Goal: Information Seeking & Learning: Learn about a topic

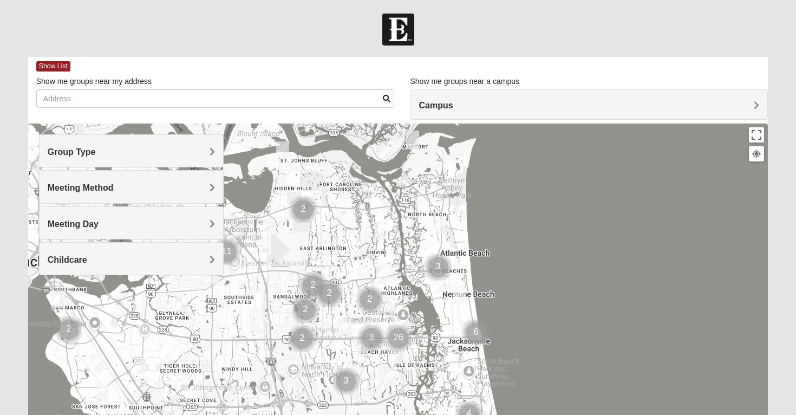
click at [179, 149] on h4 "Group Type" at bounding box center [132, 152] width 168 height 10
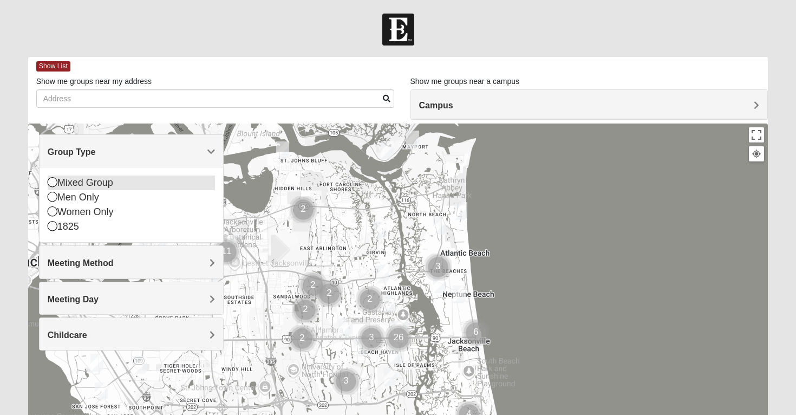
click at [54, 183] on icon at bounding box center [53, 182] width 10 height 10
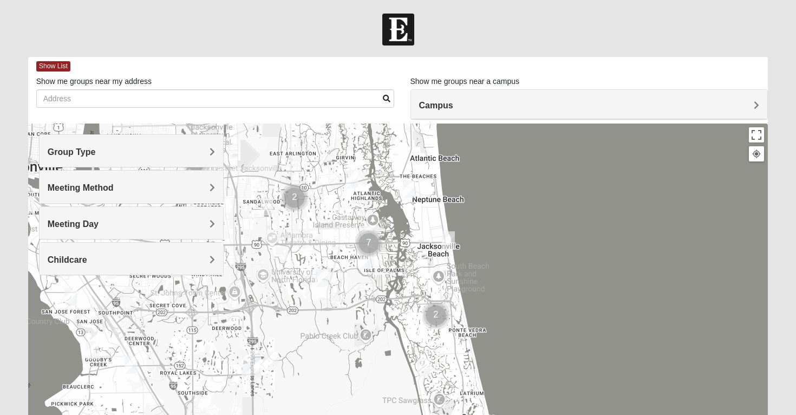
drag, startPoint x: 375, startPoint y: 248, endPoint x: 344, endPoint y: 151, distance: 101.2
click at [344, 151] on div at bounding box center [398, 339] width 740 height 433
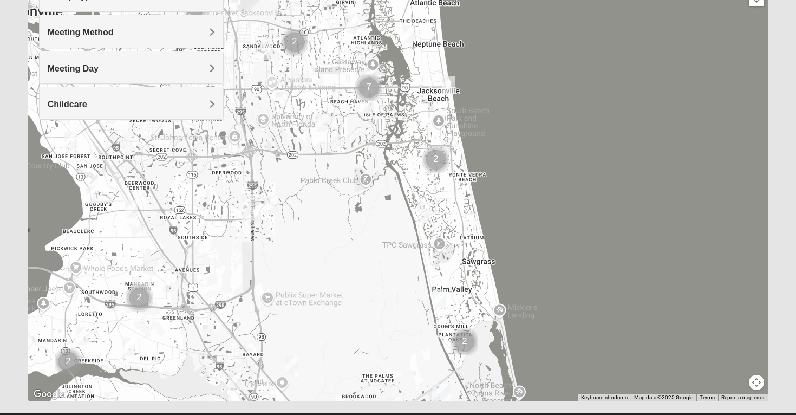
scroll to position [145, 0]
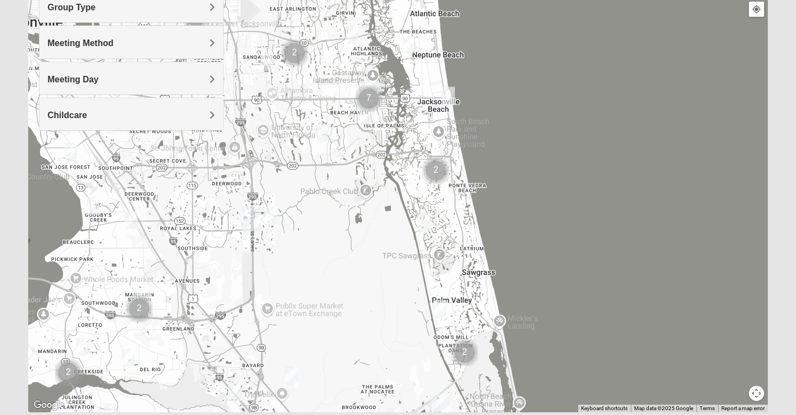
click at [758, 392] on button "Map camera controls" at bounding box center [756, 393] width 15 height 15
click at [739, 356] on button "Zoom in" at bounding box center [737, 355] width 15 height 15
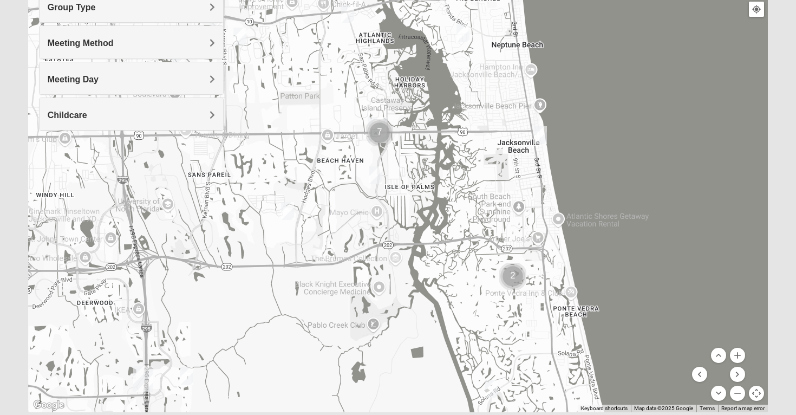
drag, startPoint x: 411, startPoint y: 204, endPoint x: 450, endPoint y: 336, distance: 137.8
click at [450, 336] on div at bounding box center [398, 195] width 740 height 433
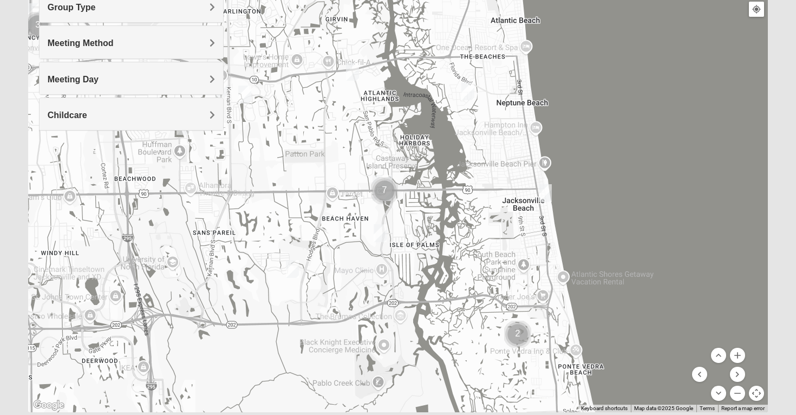
drag, startPoint x: 428, startPoint y: 221, endPoint x: 433, endPoint y: 281, distance: 60.3
click at [433, 281] on div at bounding box center [398, 195] width 740 height 433
click at [740, 356] on button "Zoom in" at bounding box center [737, 355] width 15 height 15
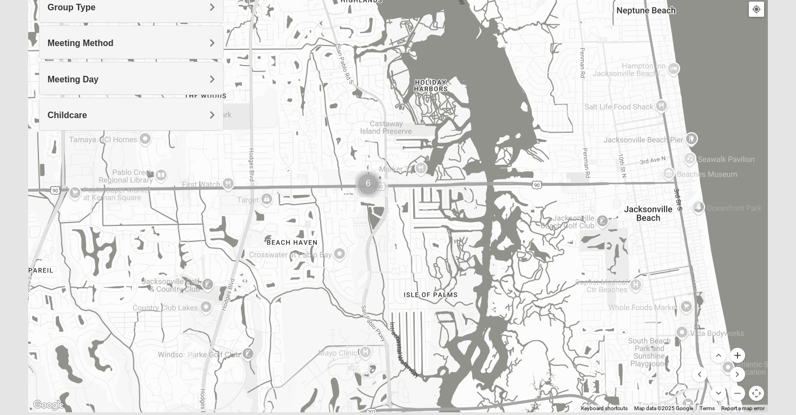
click at [740, 356] on button "Zoom in" at bounding box center [737, 355] width 15 height 15
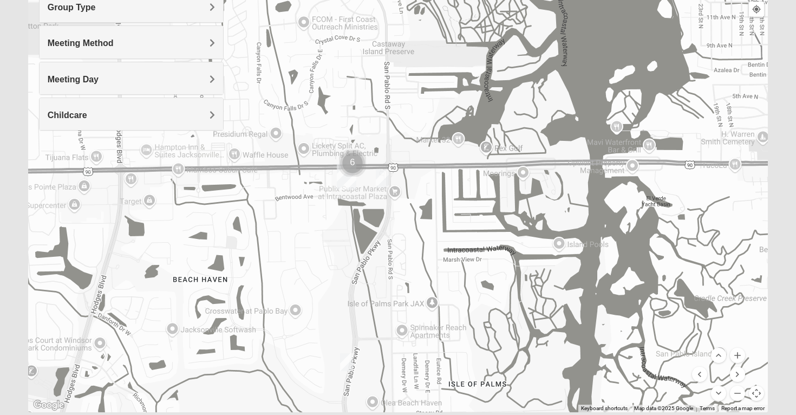
drag, startPoint x: 380, startPoint y: 277, endPoint x: 396, endPoint y: 266, distance: 19.2
click at [396, 266] on div at bounding box center [398, 195] width 740 height 433
click at [352, 159] on img "Cluster of 6 groups" at bounding box center [352, 162] width 27 height 27
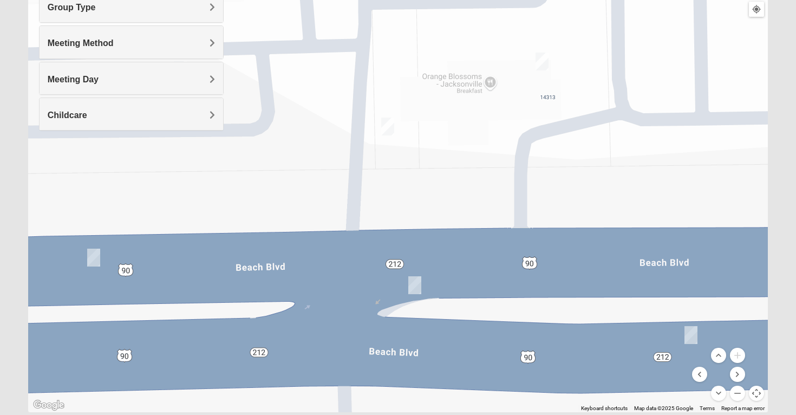
click at [460, 145] on div "To navigate, press the arrow keys." at bounding box center [398, 195] width 740 height 433
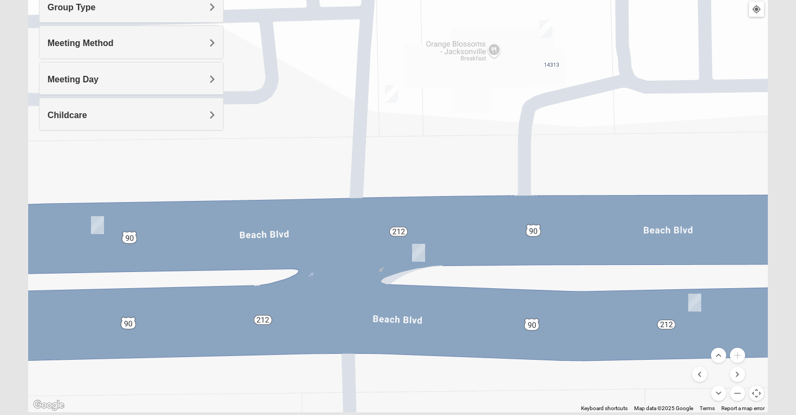
click at [546, 27] on img "On Campus Mixed Salazar 32250" at bounding box center [545, 29] width 13 height 18
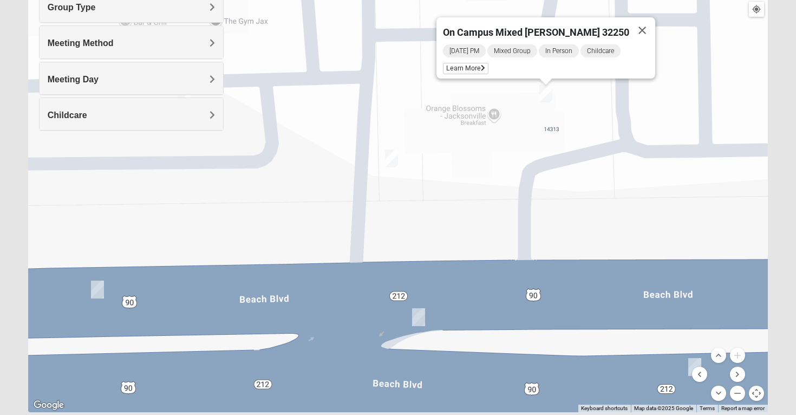
click at [392, 159] on img "On Campus Mixed Smith 32250" at bounding box center [391, 158] width 13 height 18
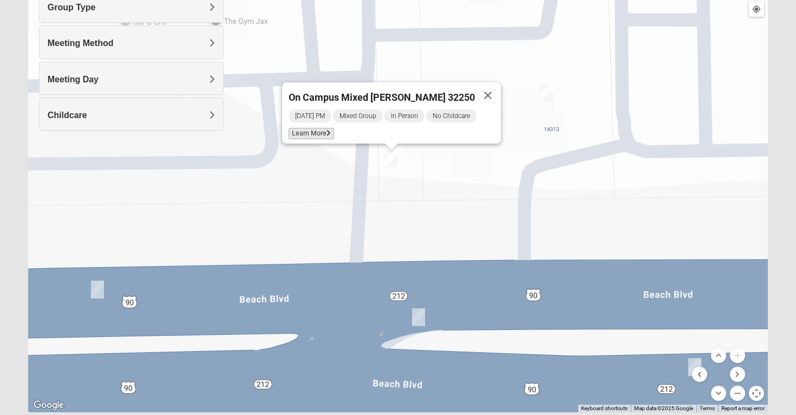
click at [332, 128] on span "Learn More" at bounding box center [311, 133] width 45 height 11
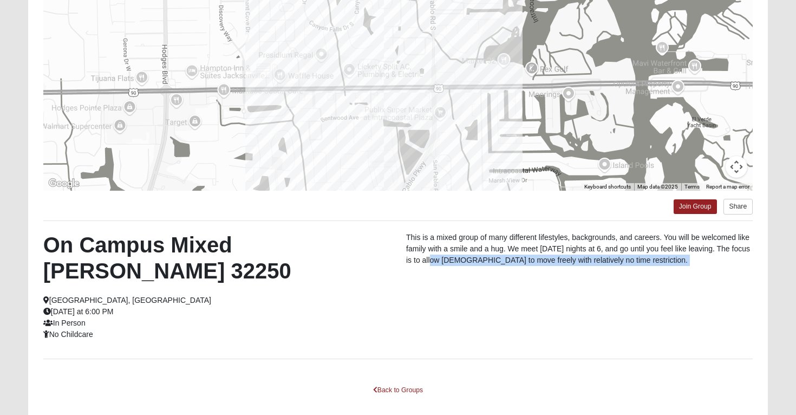
drag, startPoint x: 442, startPoint y: 255, endPoint x: 424, endPoint y: 337, distance: 84.8
click at [424, 338] on div "← Move left → Move right ↑ Move up ↓ Move down + Zoom in - Zoom out Home Jump l…" at bounding box center [398, 179] width 740 height 497
click at [413, 382] on link "Back to Groups" at bounding box center [398, 390] width 64 height 17
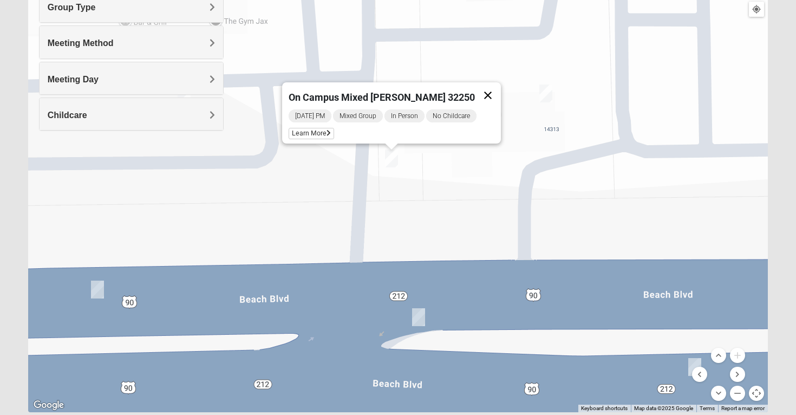
click at [480, 87] on button "Close" at bounding box center [488, 95] width 26 height 26
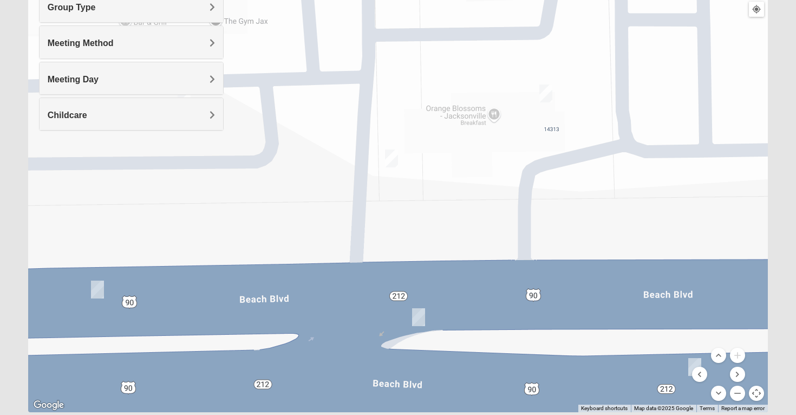
click at [420, 314] on img "On Campus Mixed Long 32250" at bounding box center [418, 317] width 13 height 18
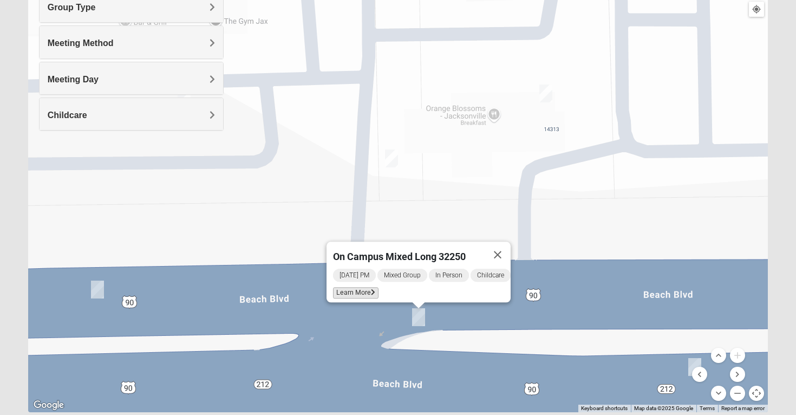
click at [363, 287] on span "Learn More" at bounding box center [355, 292] width 45 height 11
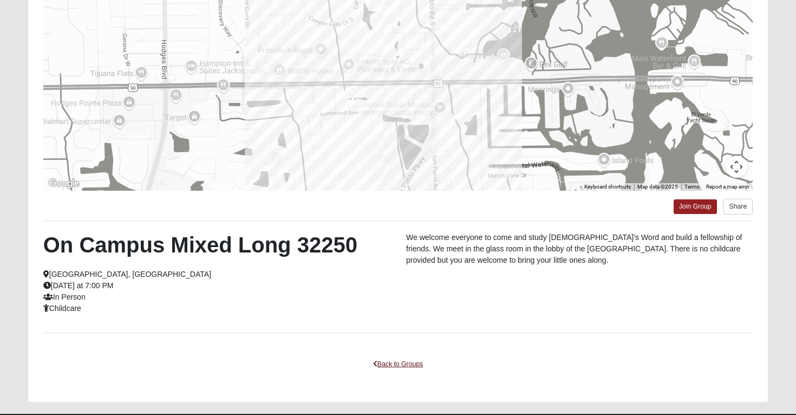
click at [398, 365] on link "Back to Groups" at bounding box center [398, 364] width 64 height 17
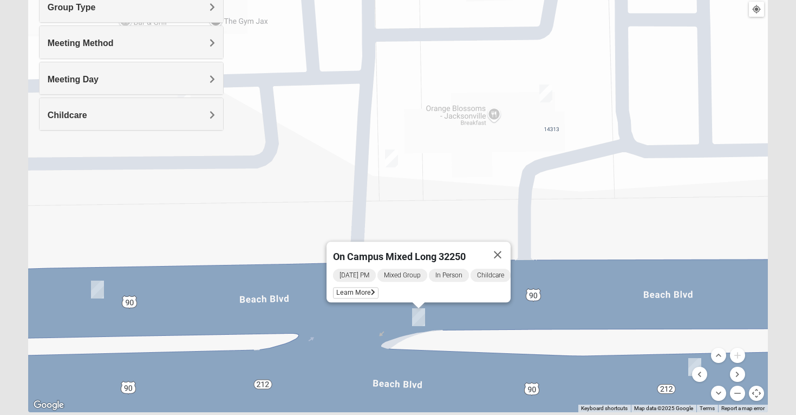
click at [96, 289] on img "On Campus Mixed Simpson 32250" at bounding box center [97, 290] width 13 height 18
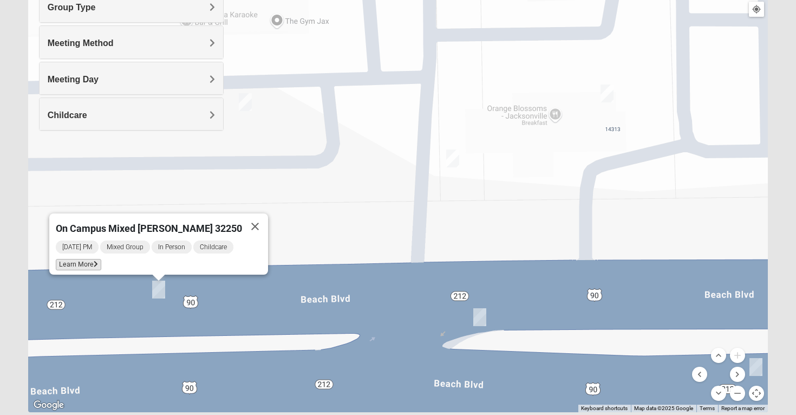
click at [101, 260] on span "Learn More" at bounding box center [78, 264] width 45 height 11
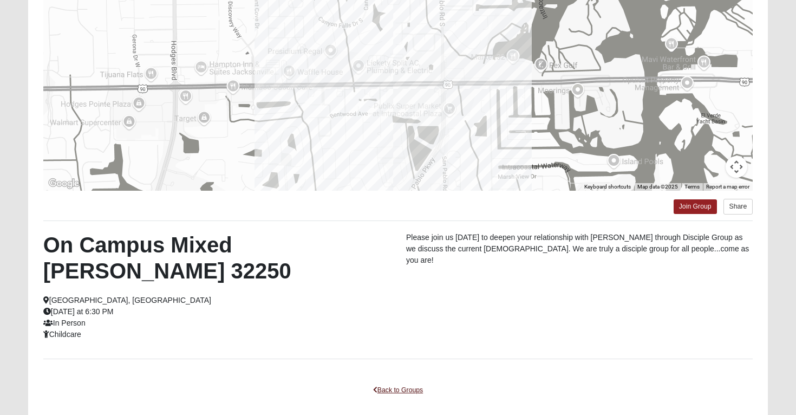
click at [375, 388] on icon at bounding box center [375, 390] width 4 height 6
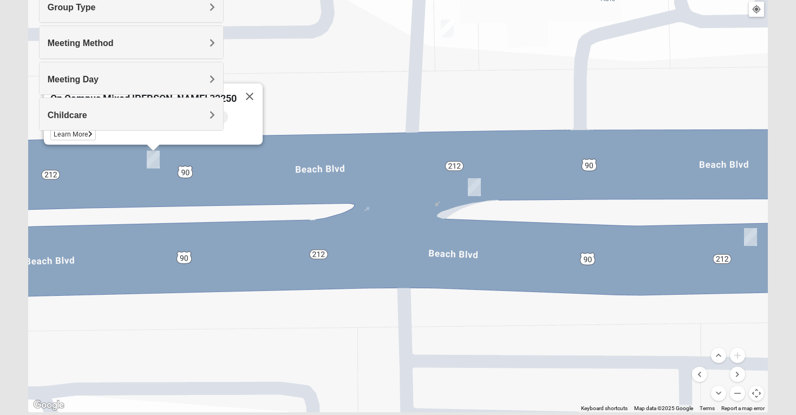
drag, startPoint x: 377, startPoint y: 355, endPoint x: 372, endPoint y: 222, distance: 132.8
click at [372, 222] on div "On Campus Mixed [PERSON_NAME] 32250 [DATE] PM Mixed Group In Person Childcare L…" at bounding box center [398, 195] width 740 height 433
click at [747, 235] on img "On Campus Mixed Salas 32250" at bounding box center [750, 237] width 13 height 18
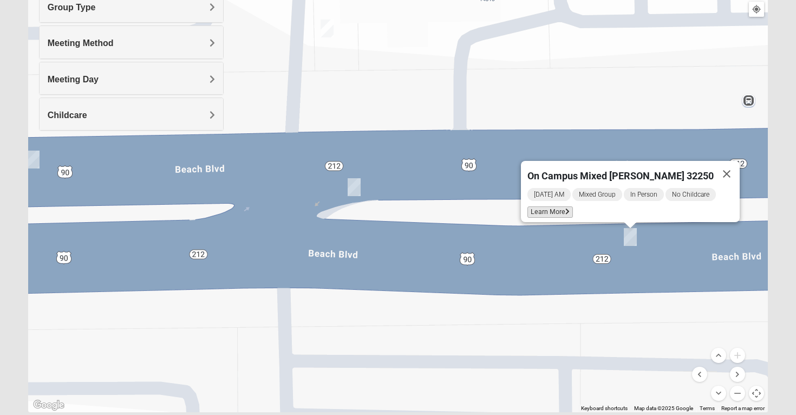
click at [565, 206] on span "Learn More" at bounding box center [550, 211] width 45 height 11
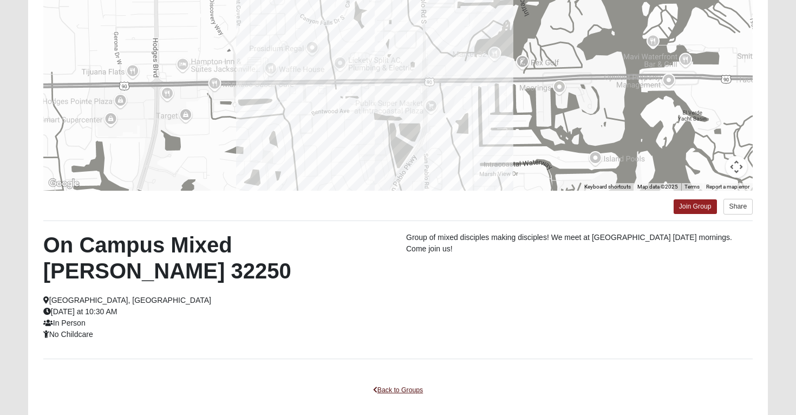
click at [398, 382] on link "Back to Groups" at bounding box center [398, 390] width 64 height 17
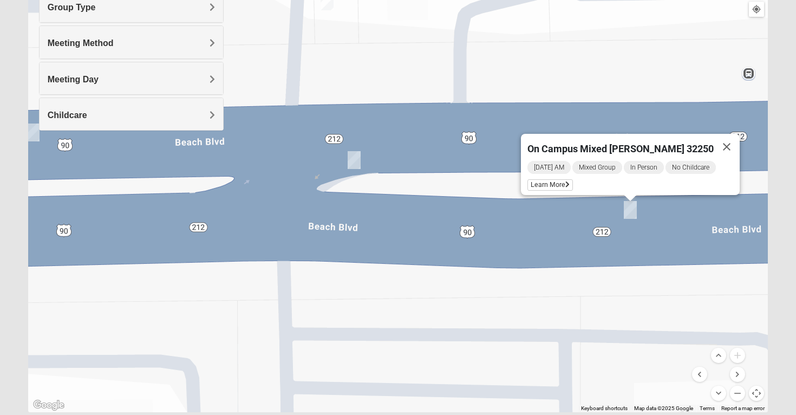
drag, startPoint x: 551, startPoint y: 290, endPoint x: 551, endPoint y: 260, distance: 29.8
click at [551, 260] on div "On Campus Mixed [PERSON_NAME] 32250 [DATE] AM Mixed Group In Person No Childcar…" at bounding box center [398, 195] width 740 height 433
click at [739, 391] on button "Zoom out" at bounding box center [737, 393] width 15 height 15
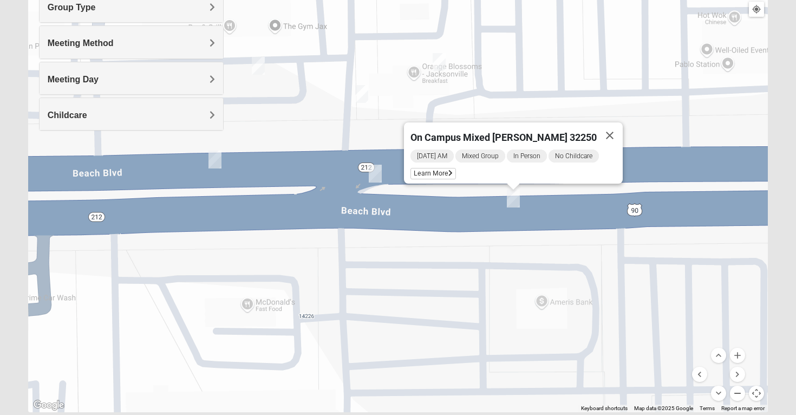
click at [739, 391] on button "Zoom out" at bounding box center [737, 393] width 15 height 15
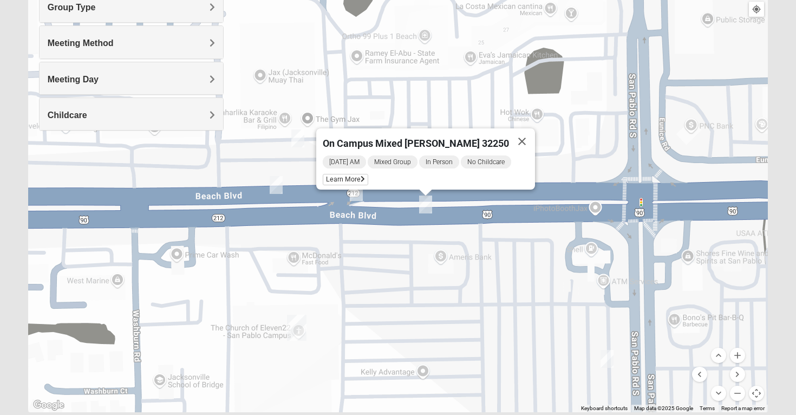
drag, startPoint x: 534, startPoint y: 280, endPoint x: 504, endPoint y: 294, distance: 33.4
click at [504, 294] on div "On Campus Mixed [PERSON_NAME] 32250 [DATE] AM Mixed Group In Person No Childcar…" at bounding box center [398, 195] width 740 height 433
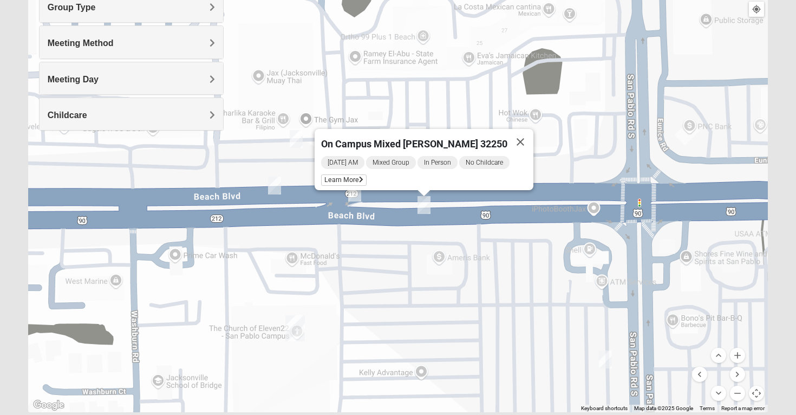
click at [611, 363] on img "On Campus Mixed Blasher 32224" at bounding box center [605, 359] width 13 height 18
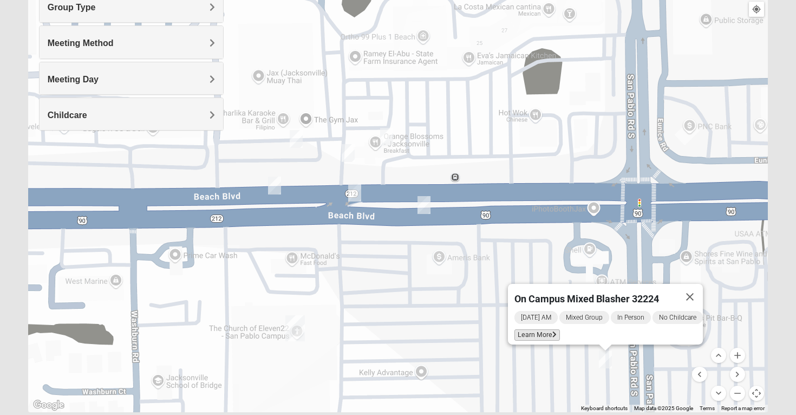
click at [539, 331] on span "Learn More" at bounding box center [537, 334] width 45 height 11
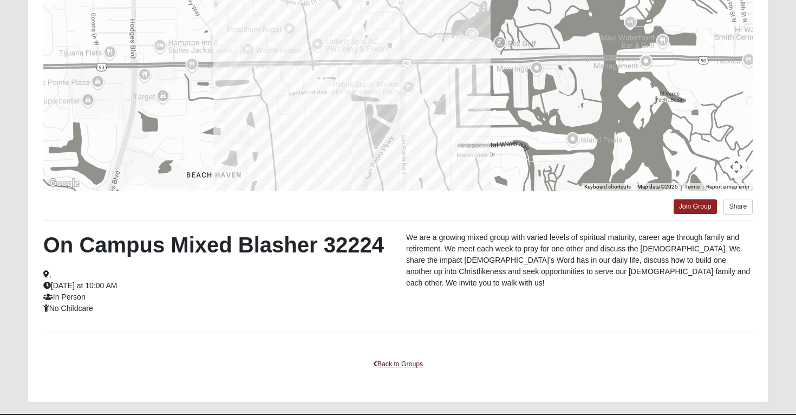
click at [391, 362] on link "Back to Groups" at bounding box center [398, 364] width 64 height 17
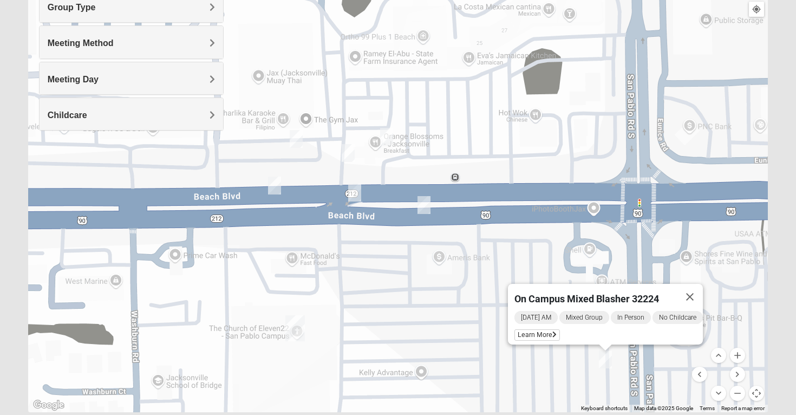
click at [300, 138] on img "On Campus Mixed Vito 32233" at bounding box center [296, 139] width 13 height 18
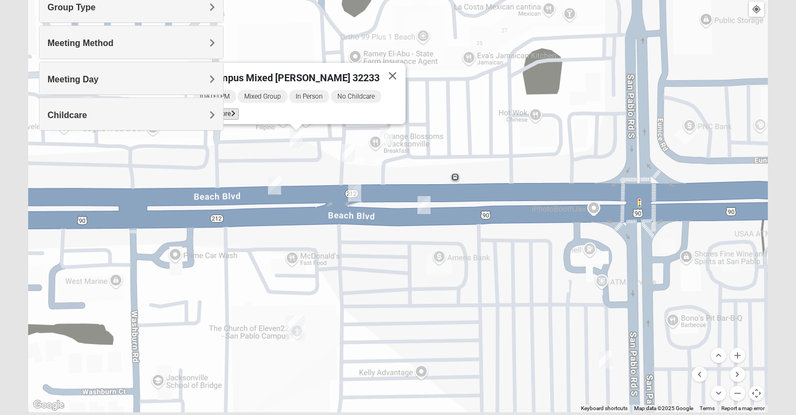
click at [239, 109] on span "Learn More" at bounding box center [215, 113] width 45 height 11
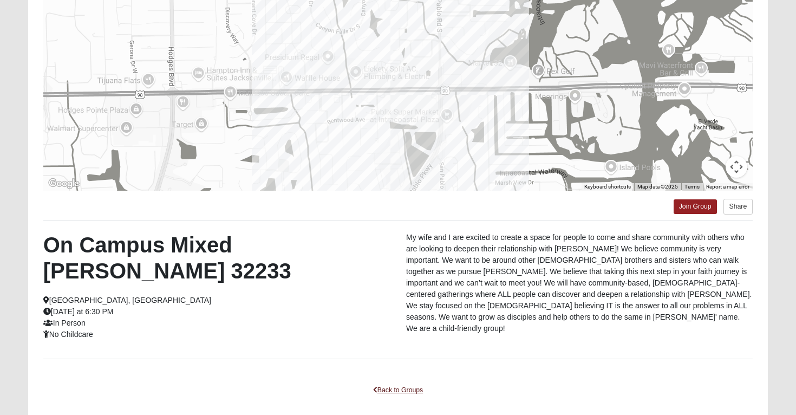
click at [401, 382] on link "Back to Groups" at bounding box center [398, 390] width 64 height 17
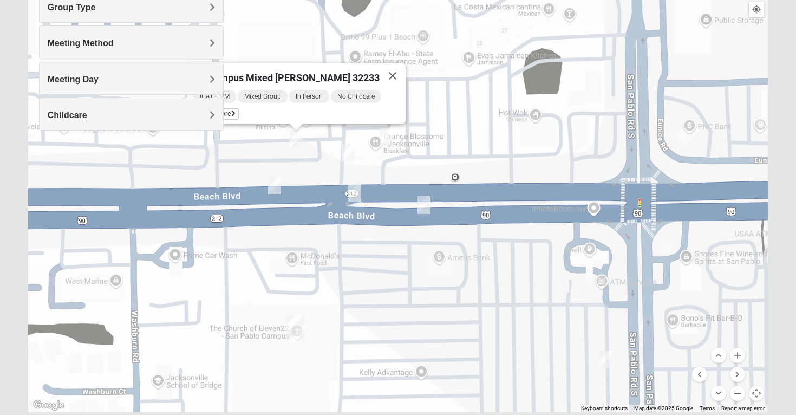
click at [738, 393] on button "Zoom out" at bounding box center [737, 393] width 15 height 15
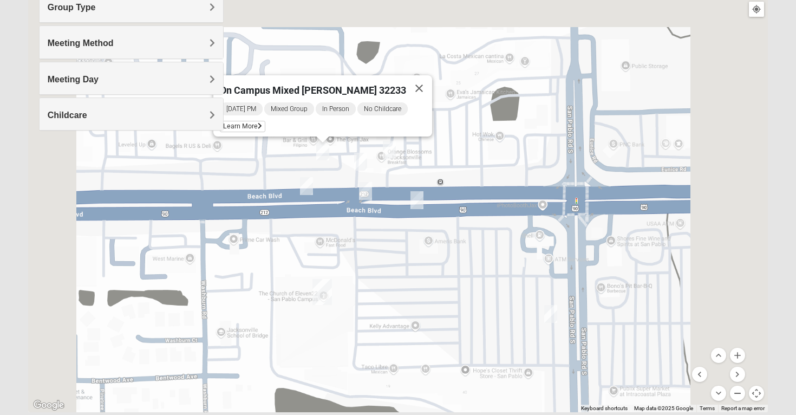
click at [738, 393] on button "Zoom out" at bounding box center [737, 393] width 15 height 15
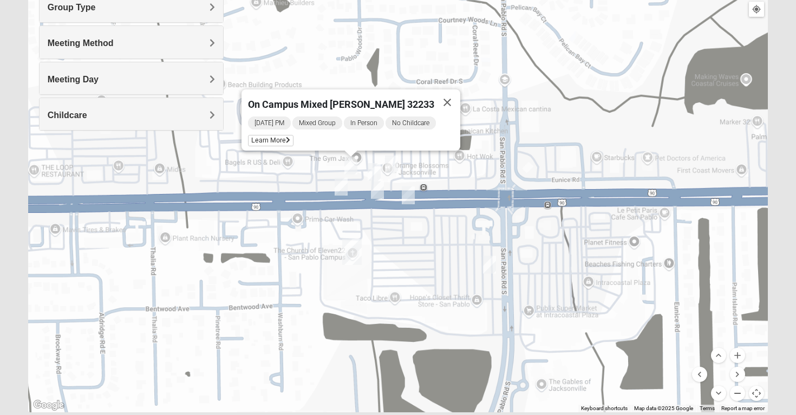
click at [738, 393] on button "Zoom out" at bounding box center [737, 393] width 15 height 15
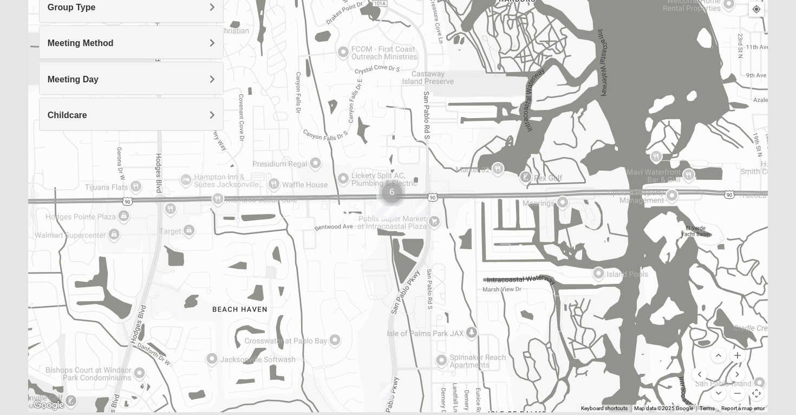
click at [388, 384] on img "Mixed Irish 32224" at bounding box center [386, 392] width 13 height 18
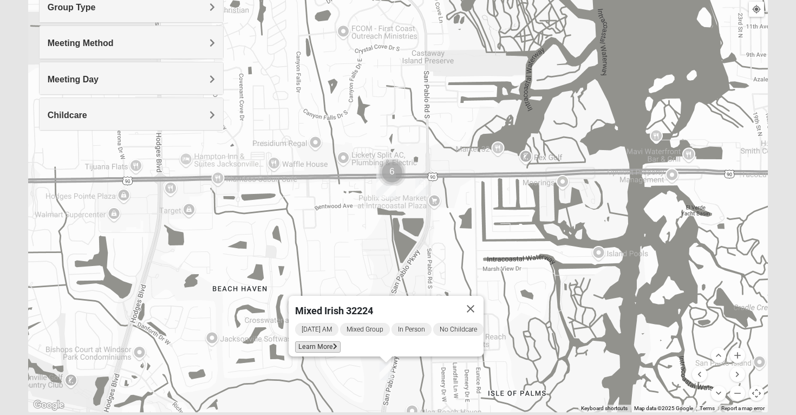
click at [324, 341] on span "Learn More" at bounding box center [317, 346] width 45 height 11
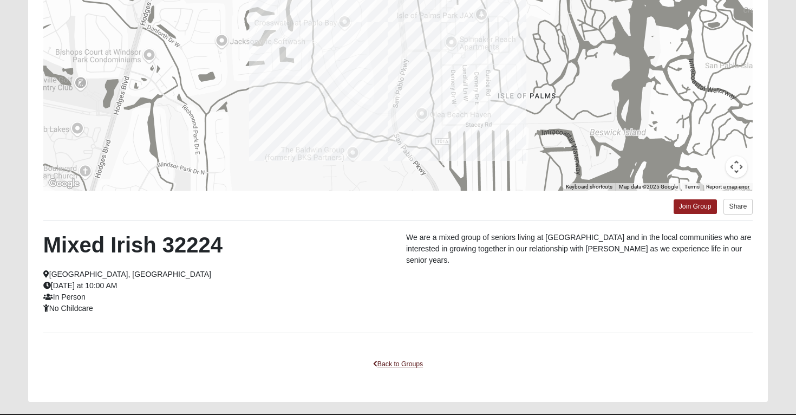
click at [388, 364] on link "Back to Groups" at bounding box center [398, 364] width 64 height 17
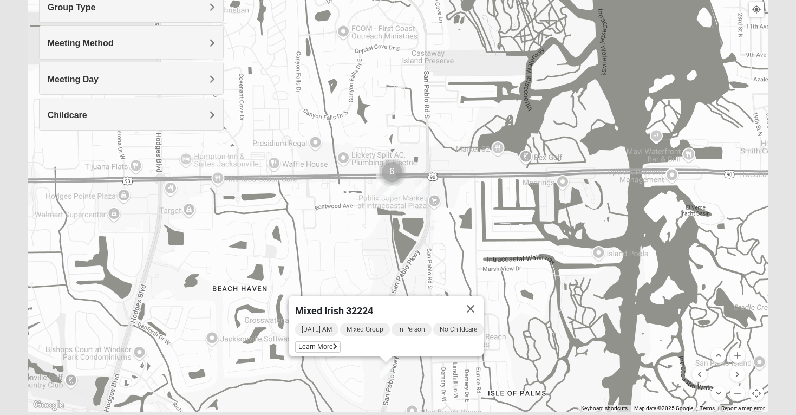
click at [420, 184] on img "On Campus Mixed Blasher 32224" at bounding box center [421, 188] width 13 height 18
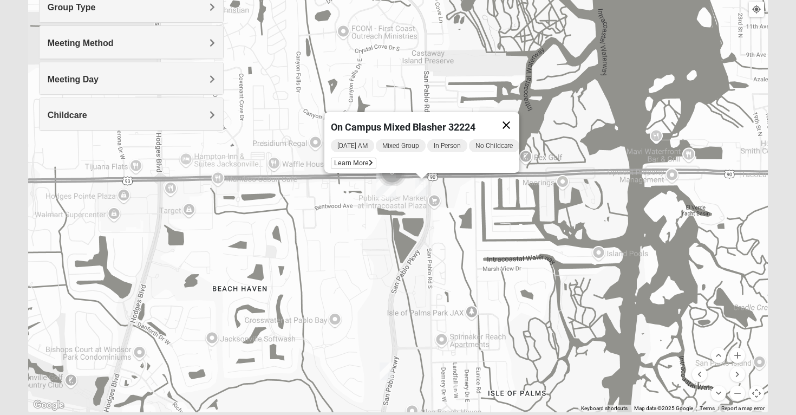
click at [519, 114] on button "Close" at bounding box center [506, 125] width 26 height 26
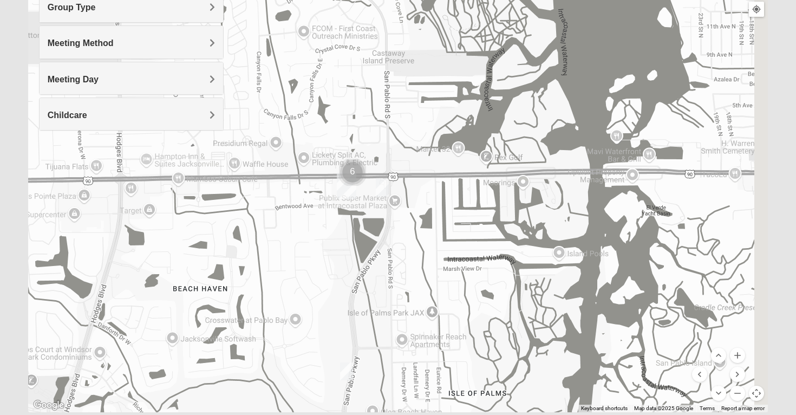
drag, startPoint x: 517, startPoint y: 187, endPoint x: 313, endPoint y: 203, distance: 205.4
click at [313, 203] on div at bounding box center [398, 195] width 740 height 433
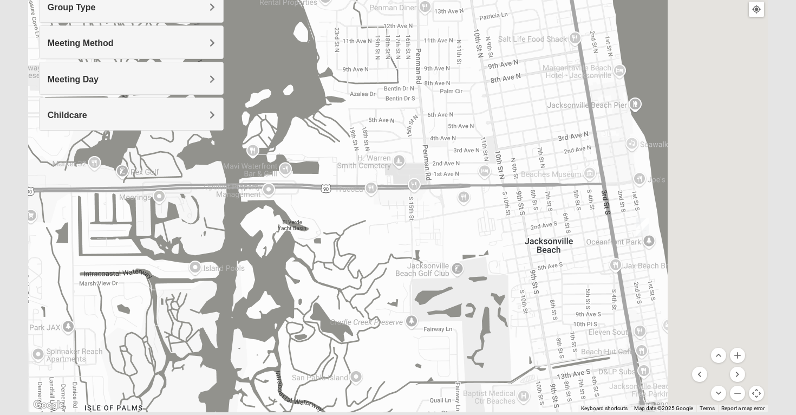
drag, startPoint x: 577, startPoint y: 214, endPoint x: 348, endPoint y: 212, distance: 229.1
click at [348, 212] on div at bounding box center [398, 195] width 740 height 433
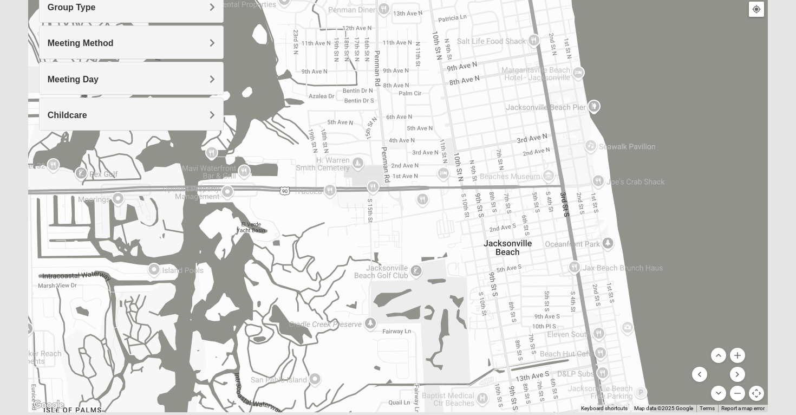
click at [602, 226] on img "Mixed Watkins 32250" at bounding box center [601, 229] width 13 height 18
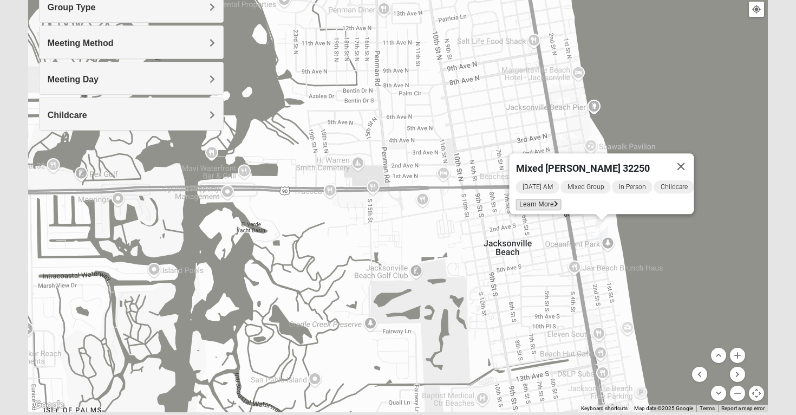
click at [541, 200] on span "Learn More" at bounding box center [538, 204] width 45 height 11
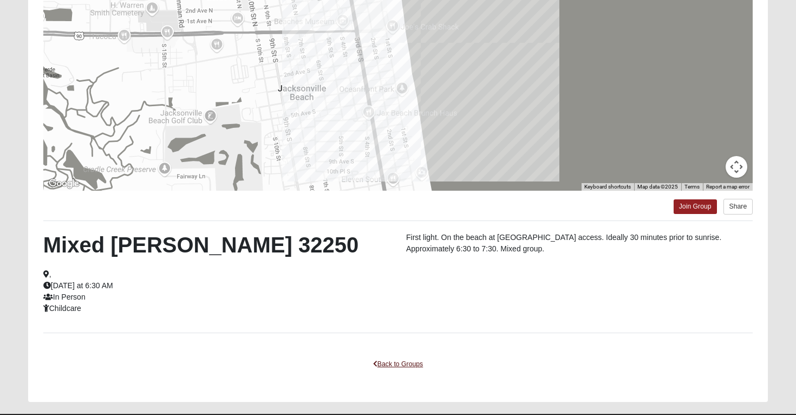
click at [402, 363] on link "Back to Groups" at bounding box center [398, 364] width 64 height 17
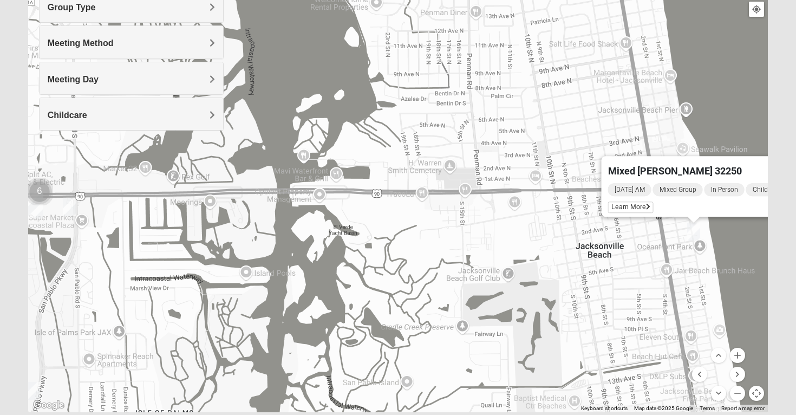
drag, startPoint x: 280, startPoint y: 251, endPoint x: 538, endPoint y: 262, distance: 258.6
click at [538, 262] on div "Mixed [PERSON_NAME] 32250 [DATE] AM Mixed Group In Person Childcare Learn More" at bounding box center [398, 195] width 740 height 433
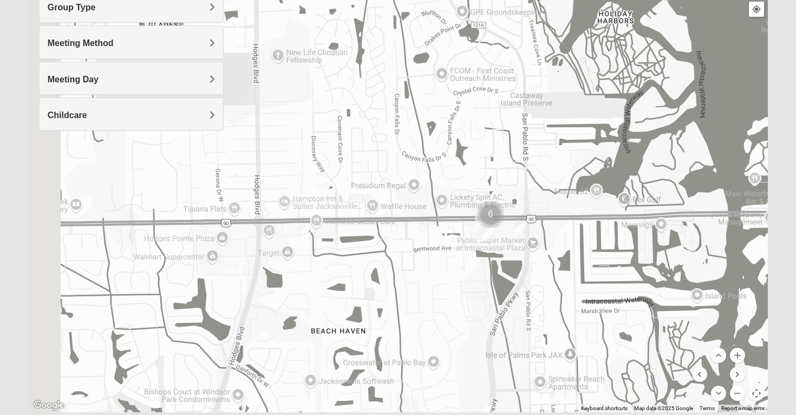
drag, startPoint x: 468, startPoint y: 266, endPoint x: 607, endPoint y: 274, distance: 139.4
click at [608, 274] on div "Mixed [PERSON_NAME] 32250 [DATE] AM Mixed Group In Person Childcare Learn More" at bounding box center [398, 195] width 740 height 433
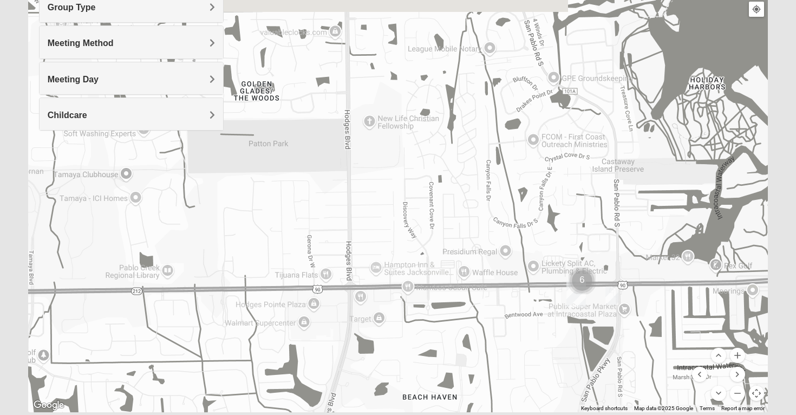
drag, startPoint x: 446, startPoint y: 147, endPoint x: 568, endPoint y: 249, distance: 158.8
click at [568, 249] on div "Mixed [PERSON_NAME] 32250 [DATE] AM Mixed Group In Person Childcare Learn More" at bounding box center [398, 195] width 740 height 433
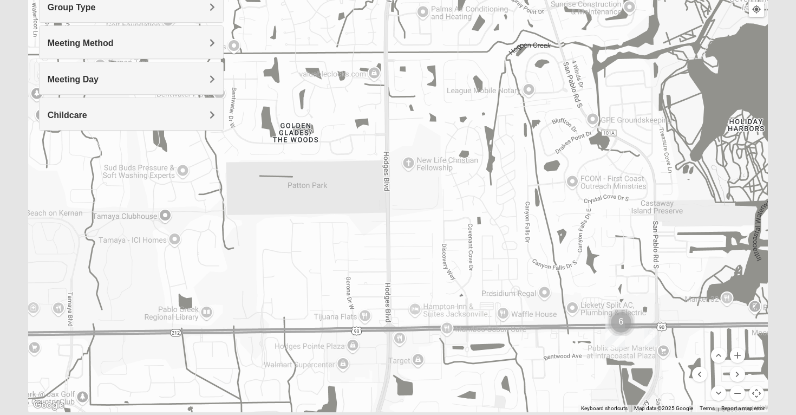
click at [740, 397] on button "Zoom out" at bounding box center [737, 393] width 15 height 15
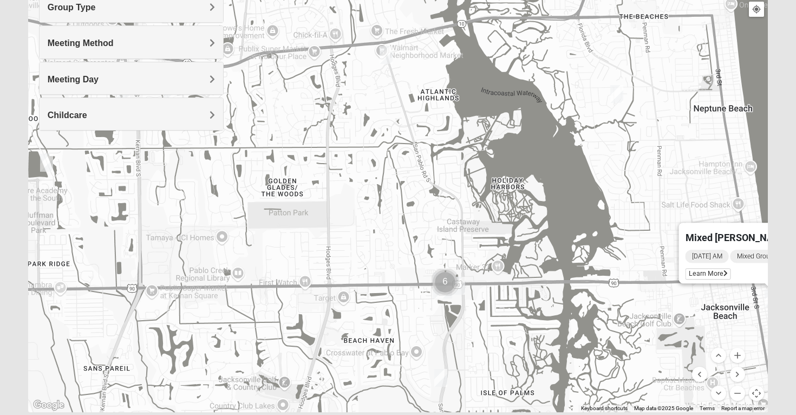
drag, startPoint x: 564, startPoint y: 193, endPoint x: 502, endPoint y: 216, distance: 66.5
click at [502, 216] on div "Mixed [PERSON_NAME] 32250 [DATE] AM Mixed Group In Person Childcare Learn More" at bounding box center [398, 195] width 740 height 433
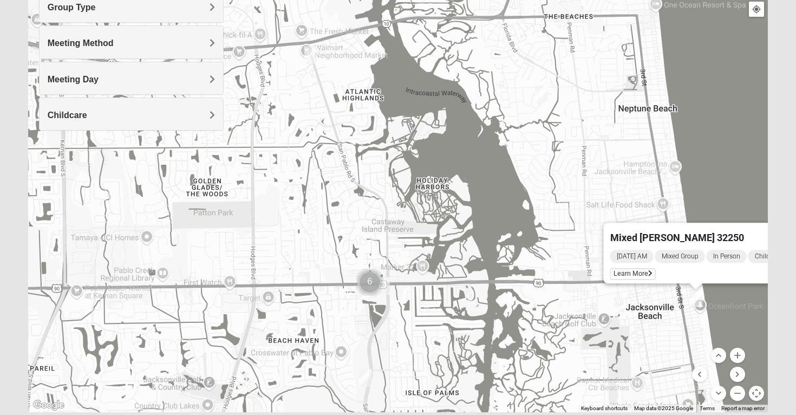
drag, startPoint x: 555, startPoint y: 233, endPoint x: 477, endPoint y: 233, distance: 77.4
click at [477, 233] on div "Mixed [PERSON_NAME] 32250 [DATE] AM Mixed Group In Person Childcare Learn More" at bounding box center [398, 195] width 740 height 433
click at [541, 93] on img "Mixed Carter 32266" at bounding box center [540, 94] width 13 height 18
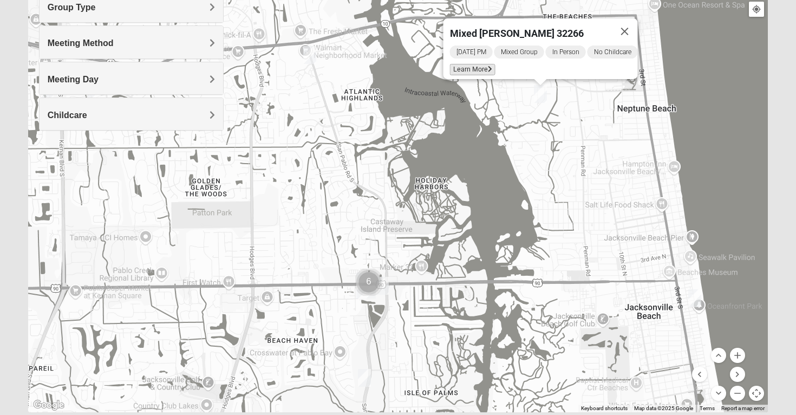
click at [488, 66] on icon at bounding box center [490, 69] width 4 height 6
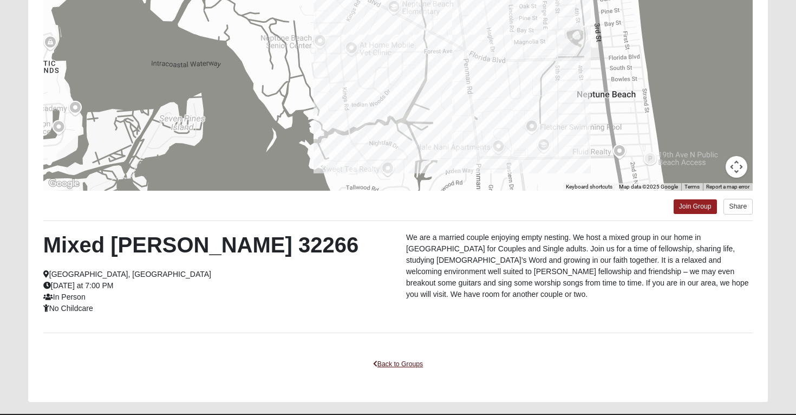
click at [399, 363] on link "Back to Groups" at bounding box center [398, 364] width 64 height 17
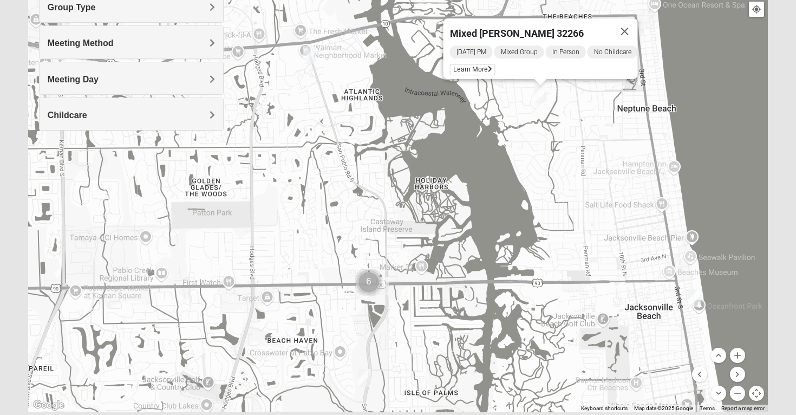
click at [311, 57] on img "Mixed Luehring 32224" at bounding box center [309, 55] width 13 height 18
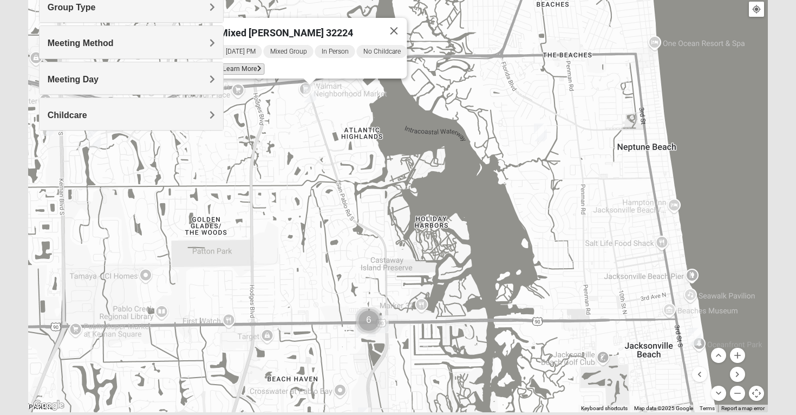
click at [257, 66] on icon at bounding box center [259, 69] width 4 height 6
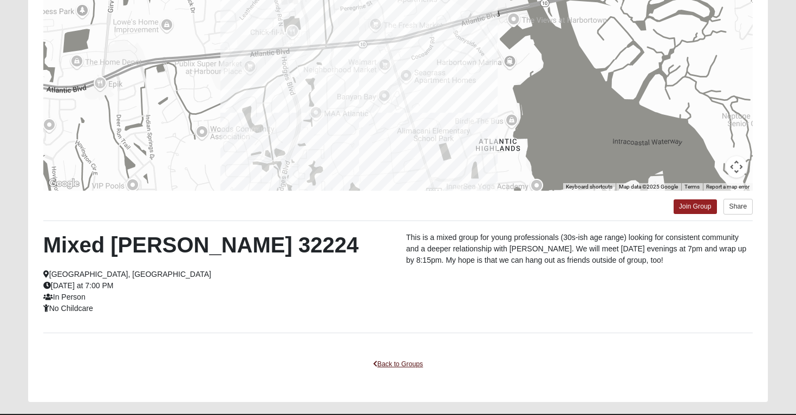
click at [406, 365] on link "Back to Groups" at bounding box center [398, 364] width 64 height 17
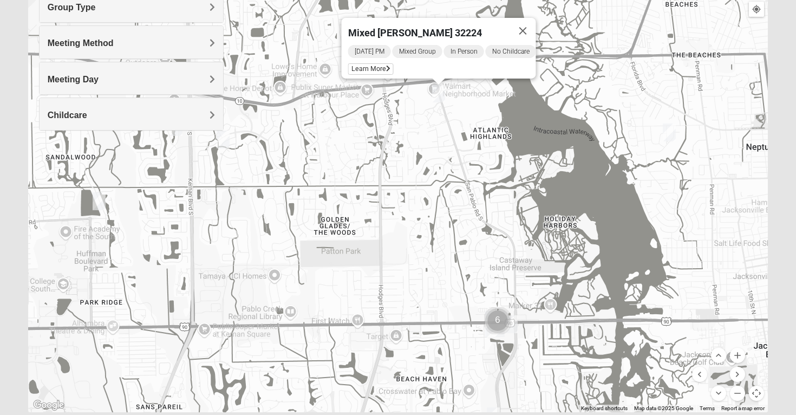
drag, startPoint x: 287, startPoint y: 262, endPoint x: 485, endPoint y: 267, distance: 198.8
click at [485, 267] on div "Mixed [PERSON_NAME] 32224 [DATE] PM Mixed Group In Person No Childcare Learn Mo…" at bounding box center [398, 195] width 740 height 433
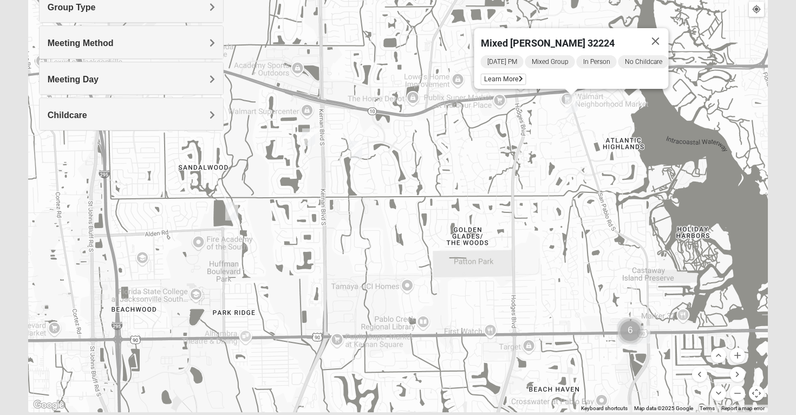
click at [311, 139] on img "Mixed Maytum 32224" at bounding box center [308, 137] width 13 height 18
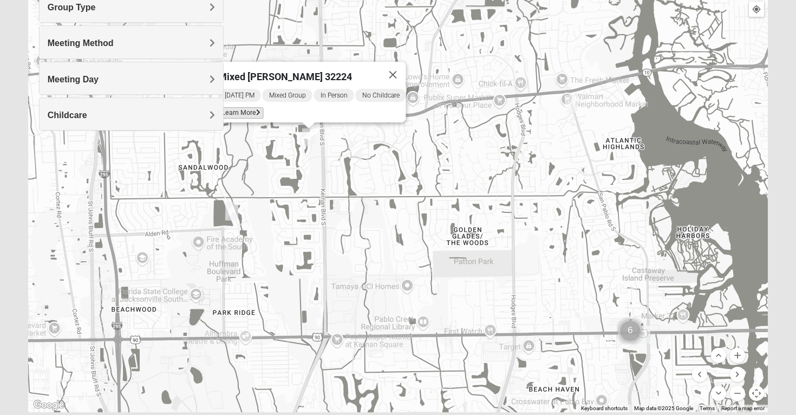
click at [256, 109] on icon at bounding box center [258, 112] width 4 height 6
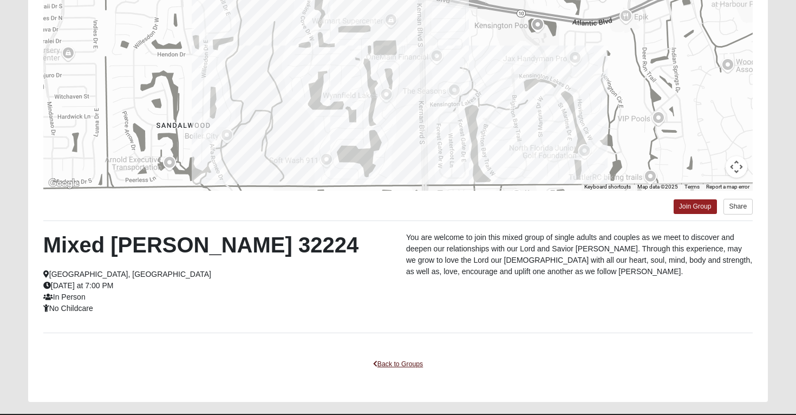
click at [400, 359] on link "Back to Groups" at bounding box center [398, 364] width 64 height 17
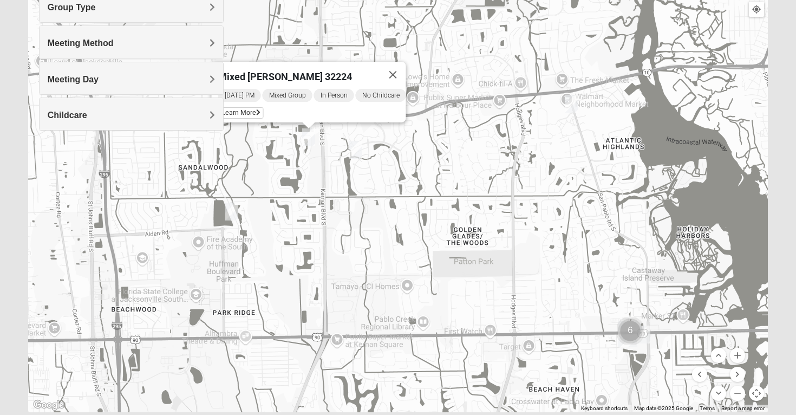
click at [355, 148] on img "Mixed Cross 32246" at bounding box center [355, 150] width 13 height 18
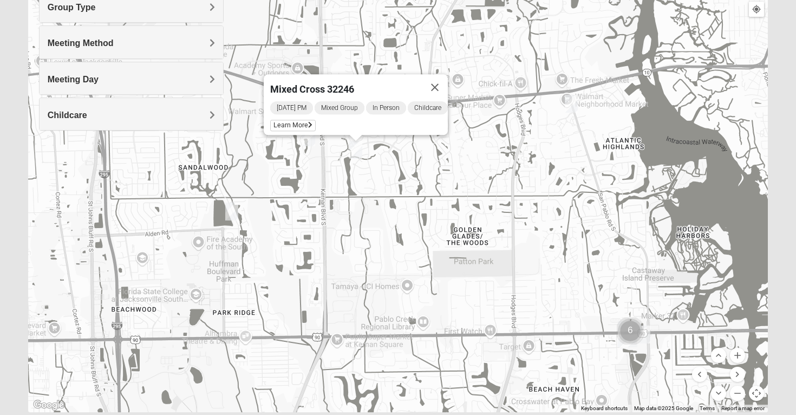
click at [307, 127] on div "[DATE] PM Mixed Group In Person Childcare Learn More" at bounding box center [359, 117] width 178 height 35
click at [307, 124] on span "Learn More" at bounding box center [292, 125] width 45 height 11
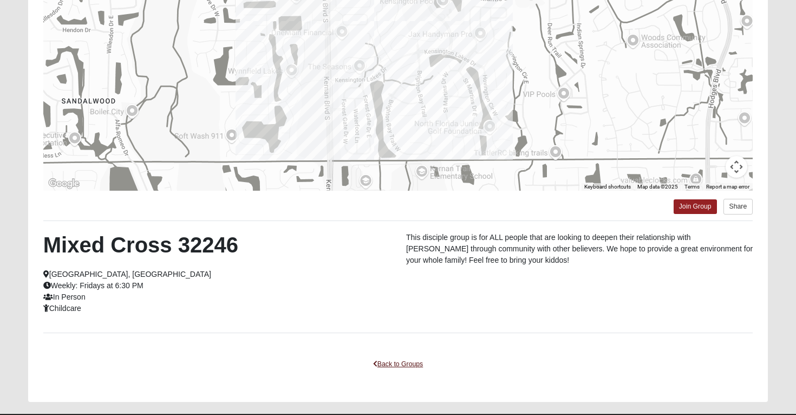
click at [402, 367] on link "Back to Groups" at bounding box center [398, 364] width 64 height 17
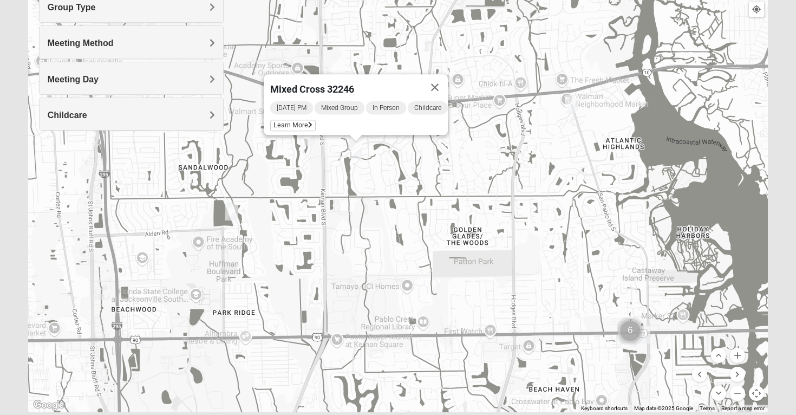
click at [232, 212] on img "Mixed Davis 32246" at bounding box center [231, 212] width 13 height 18
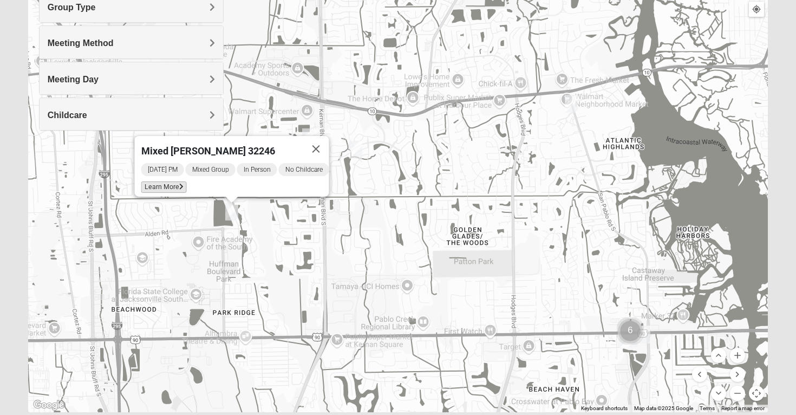
click at [179, 184] on icon at bounding box center [181, 187] width 4 height 6
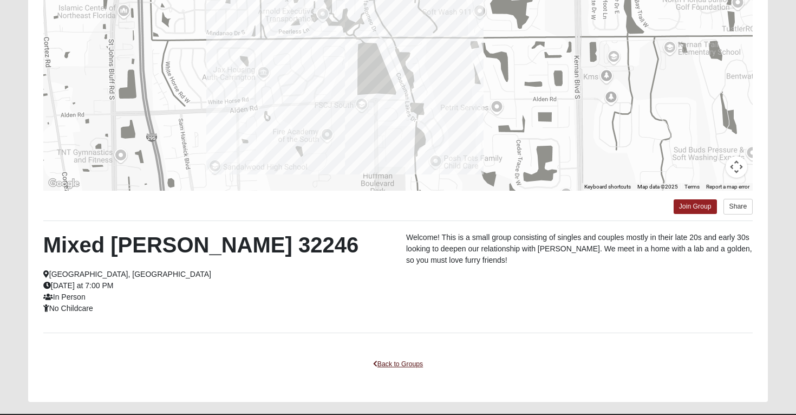
click at [403, 366] on link "Back to Groups" at bounding box center [398, 364] width 64 height 17
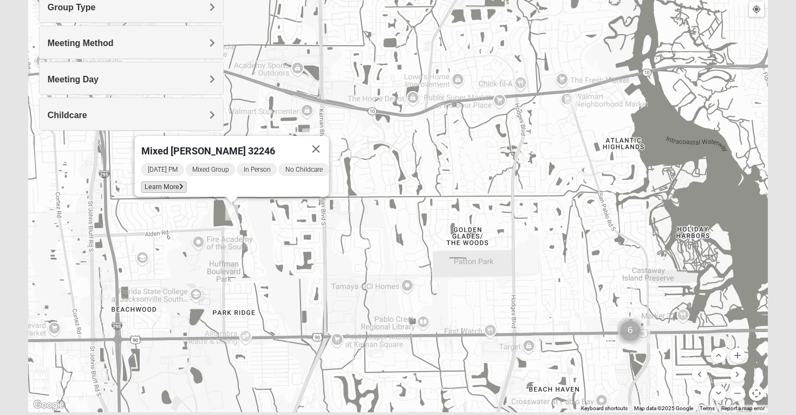
click at [167, 181] on span "Learn More" at bounding box center [163, 186] width 45 height 11
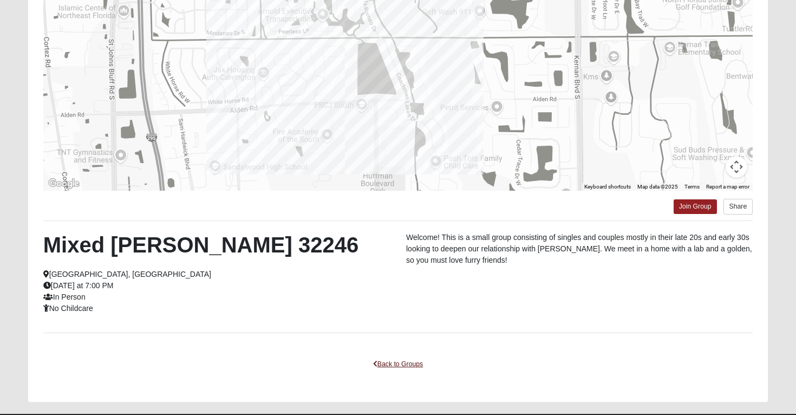
click at [400, 365] on link "Back to Groups" at bounding box center [398, 364] width 64 height 17
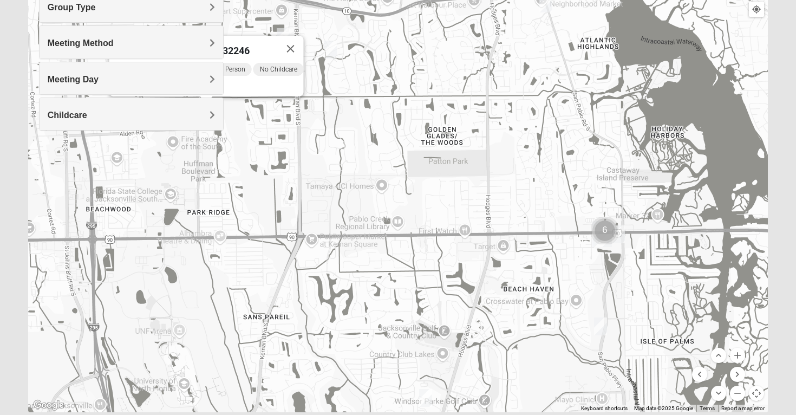
drag, startPoint x: 444, startPoint y: 282, endPoint x: 417, endPoint y: 180, distance: 105.2
click at [417, 180] on div "Mixed [PERSON_NAME] 32246 [DATE] PM Mixed Group In Person No Childcare Learn Mo…" at bounding box center [398, 195] width 740 height 433
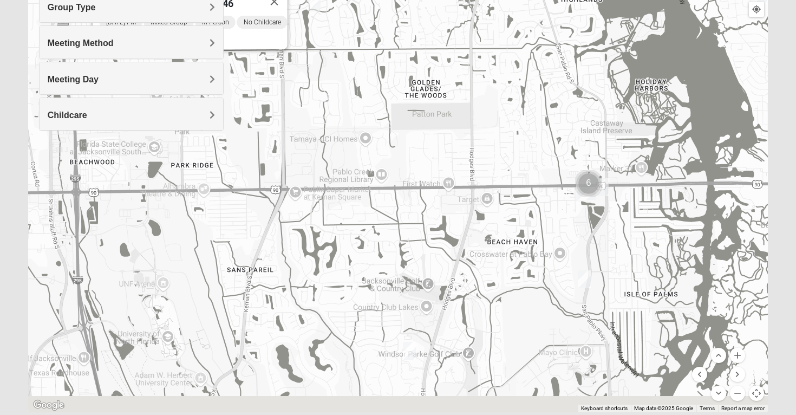
drag, startPoint x: 484, startPoint y: 280, endPoint x: 410, endPoint y: 140, distance: 158.7
click at [411, 140] on div "Mixed [PERSON_NAME] 32246 [DATE] PM Mixed Group In Person No Childcare Learn Mo…" at bounding box center [398, 195] width 740 height 433
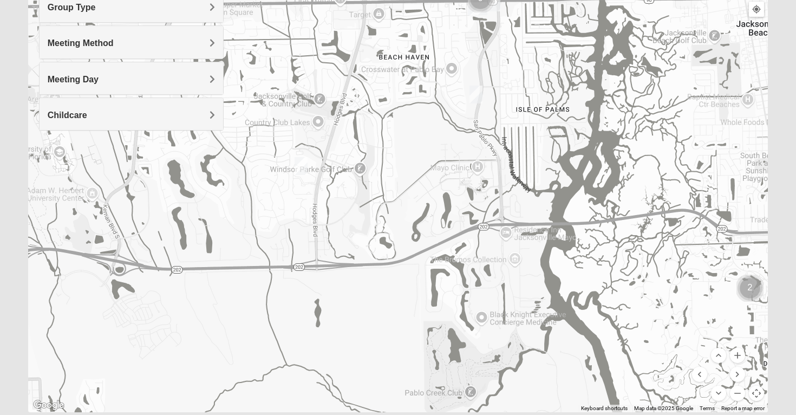
drag, startPoint x: 472, startPoint y: 237, endPoint x: 393, endPoint y: 136, distance: 127.6
click at [393, 136] on div "Mixed [PERSON_NAME] 32246 [DATE] PM Mixed Group In Person No Childcare Learn Mo…" at bounding box center [398, 195] width 740 height 433
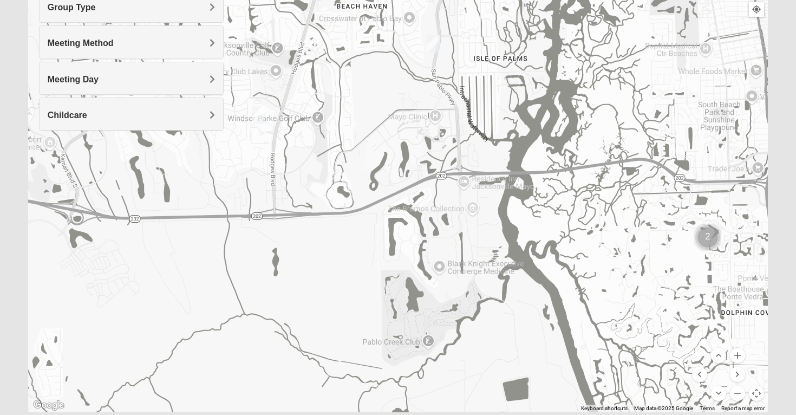
click at [706, 235] on img "Cluster of 2 groups" at bounding box center [707, 237] width 27 height 27
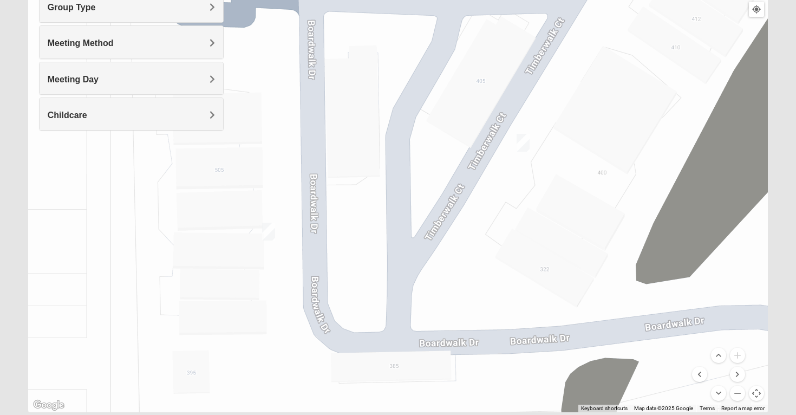
click at [524, 142] on img "Mixed Grooms 32082" at bounding box center [523, 143] width 13 height 18
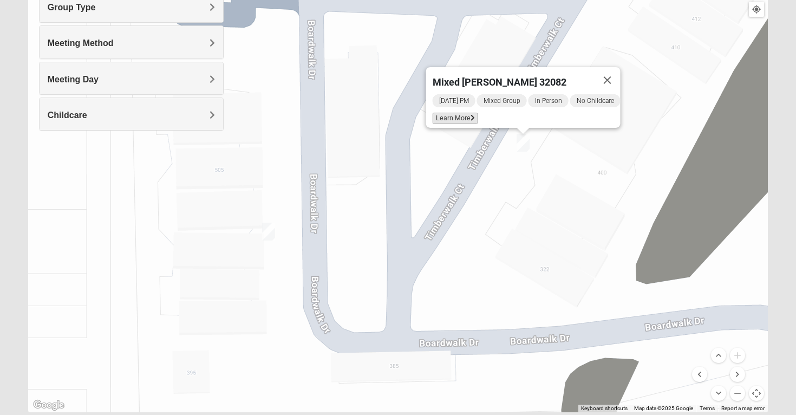
click at [463, 116] on span "Learn More" at bounding box center [455, 118] width 45 height 11
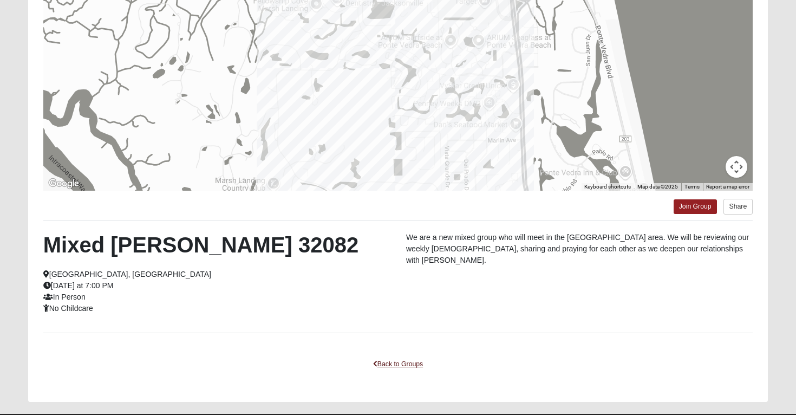
click at [410, 363] on link "Back to Groups" at bounding box center [398, 364] width 64 height 17
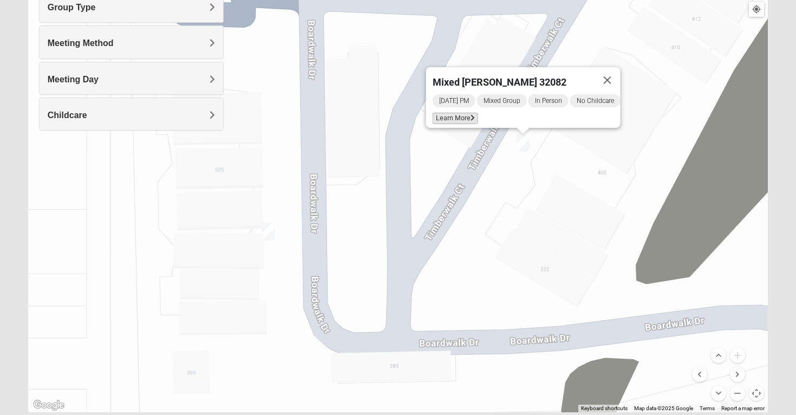
click at [448, 113] on span "Learn More" at bounding box center [455, 118] width 45 height 11
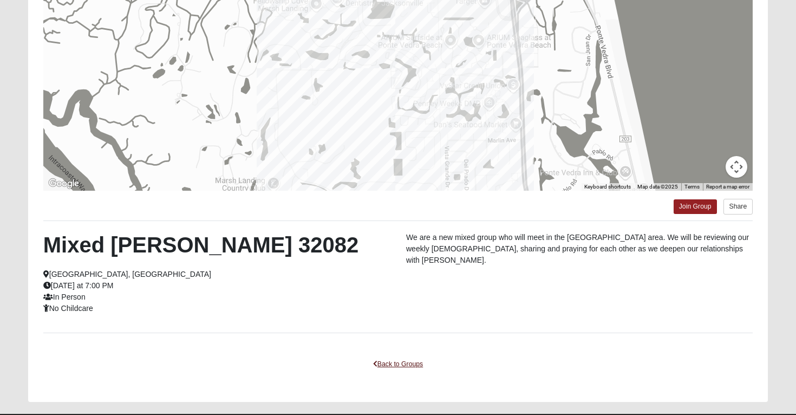
click at [401, 361] on link "Back to Groups" at bounding box center [398, 364] width 64 height 17
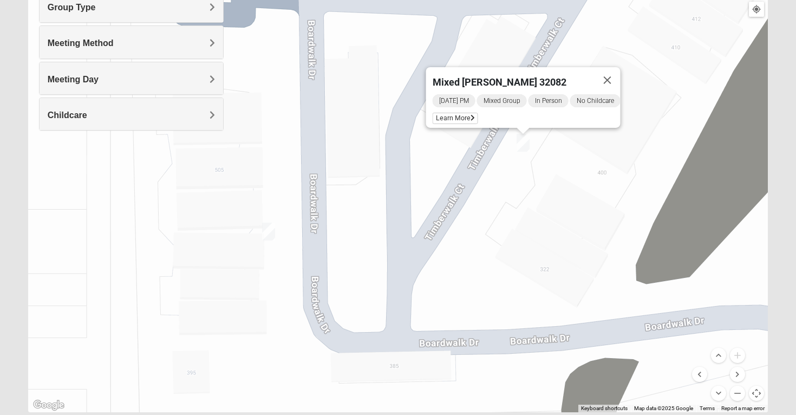
click at [271, 235] on img "Mixed Hays 32082" at bounding box center [268, 232] width 13 height 18
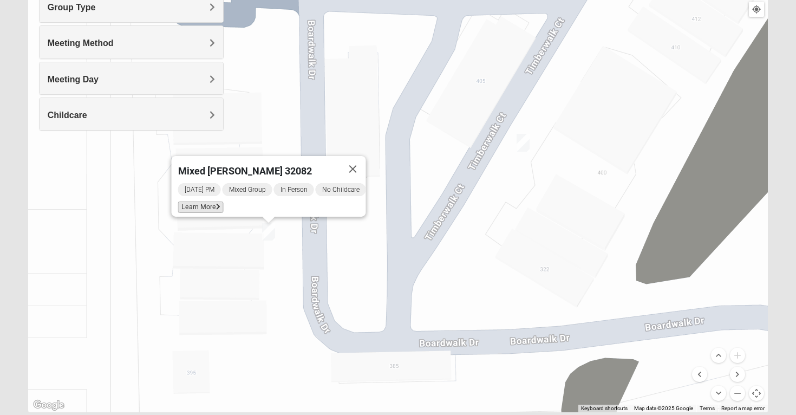
click at [205, 201] on span "Learn More" at bounding box center [200, 206] width 45 height 11
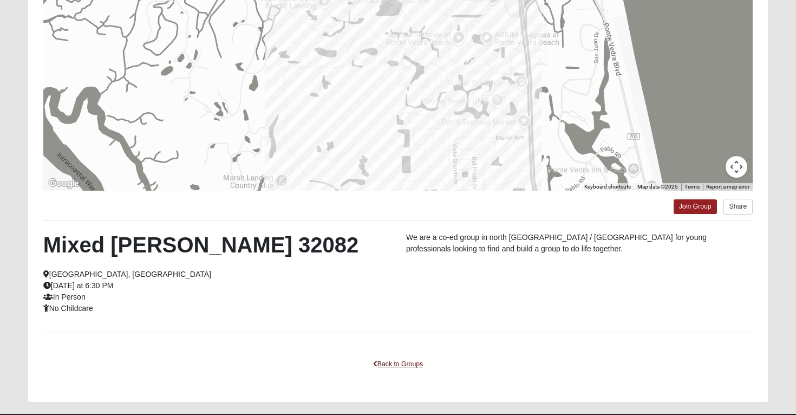
click at [413, 368] on link "Back to Groups" at bounding box center [398, 364] width 64 height 17
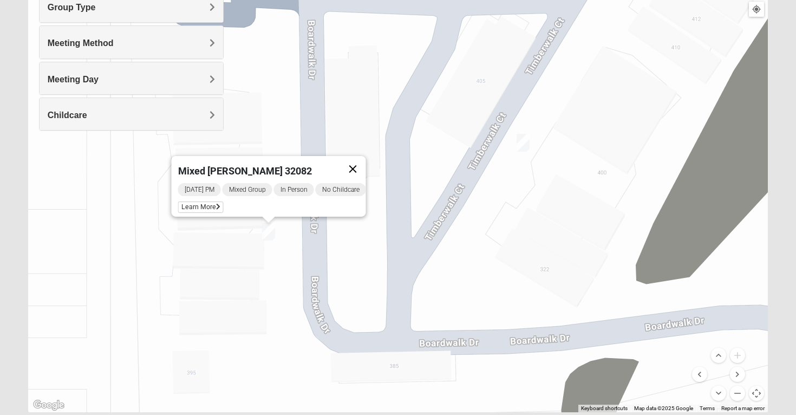
click at [359, 160] on button "Close" at bounding box center [353, 169] width 26 height 26
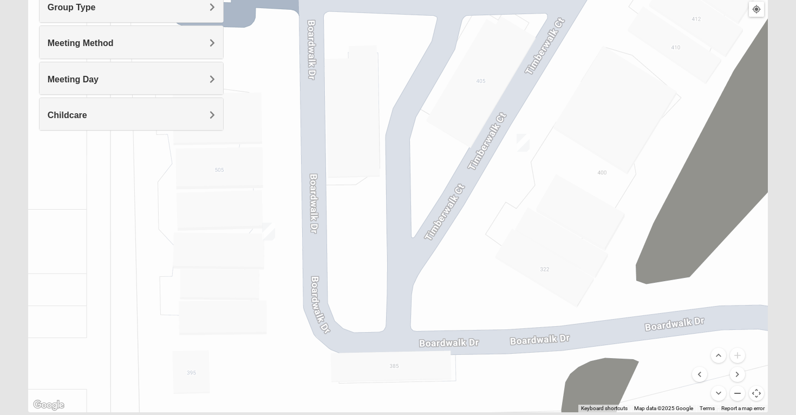
click at [738, 396] on button "Zoom out" at bounding box center [737, 393] width 15 height 15
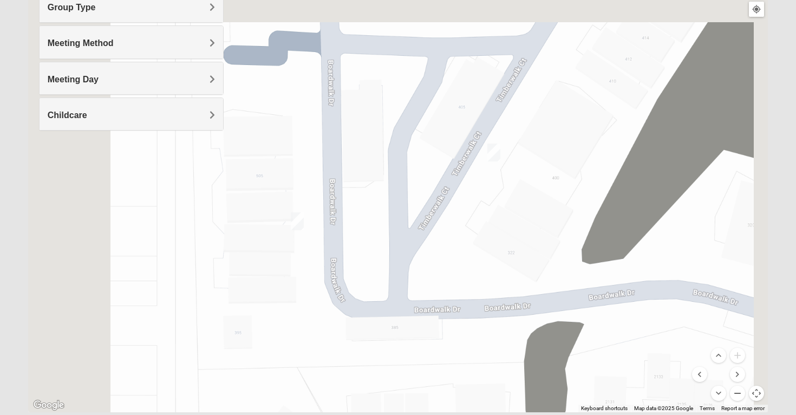
click at [738, 396] on button "Zoom out" at bounding box center [737, 393] width 15 height 15
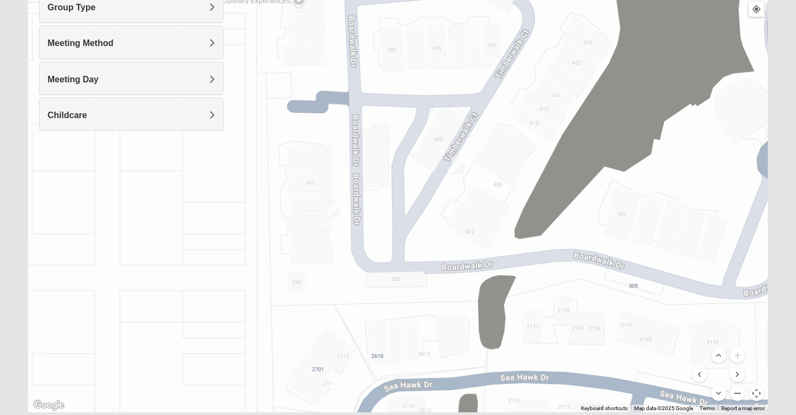
click at [738, 396] on button "Zoom out" at bounding box center [737, 393] width 15 height 15
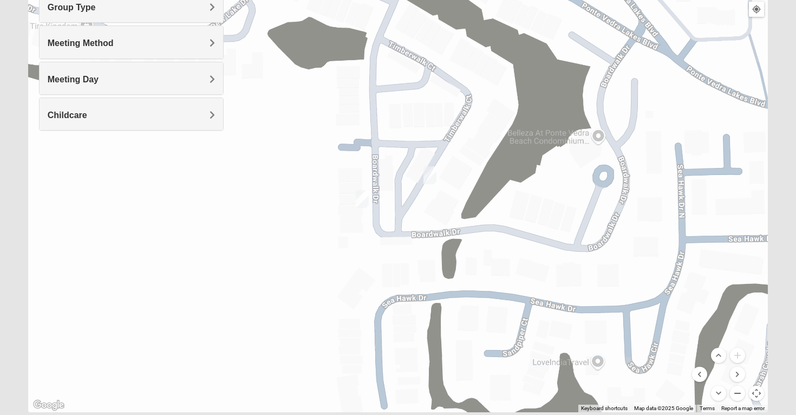
click at [738, 396] on button "Zoom out" at bounding box center [737, 393] width 15 height 15
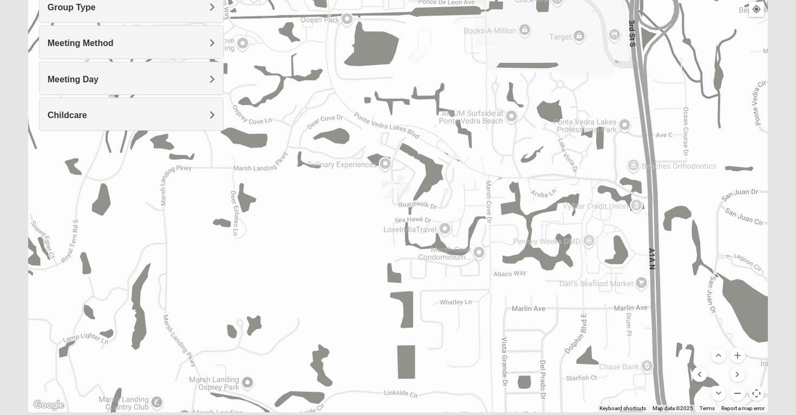
click at [738, 396] on button "Zoom out" at bounding box center [737, 393] width 15 height 15
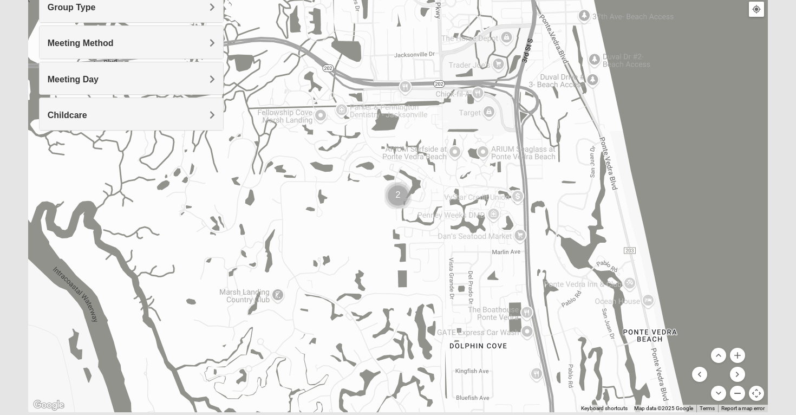
click at [738, 396] on button "Zoom out" at bounding box center [737, 393] width 15 height 15
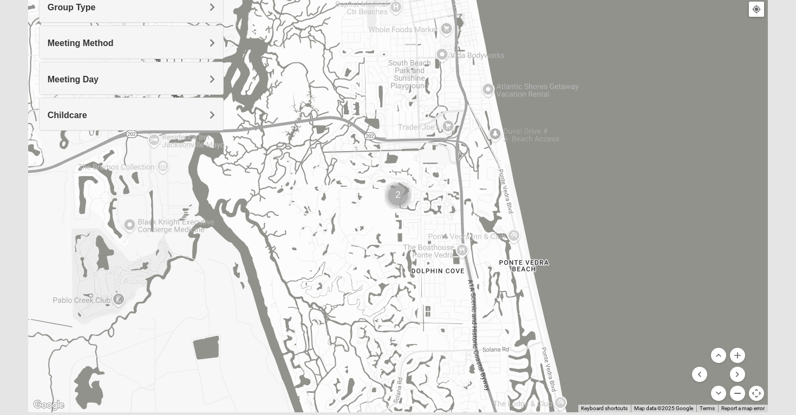
click at [737, 394] on button "Zoom out" at bounding box center [737, 393] width 15 height 15
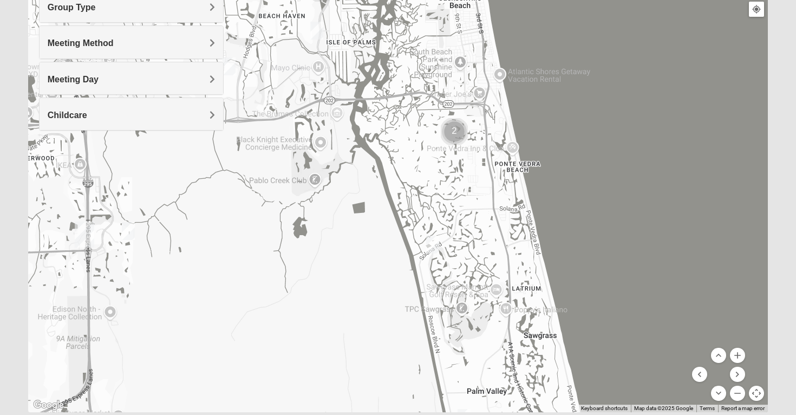
drag, startPoint x: 387, startPoint y: 278, endPoint x: 445, endPoint y: 209, distance: 90.8
click at [445, 209] on div at bounding box center [398, 195] width 740 height 433
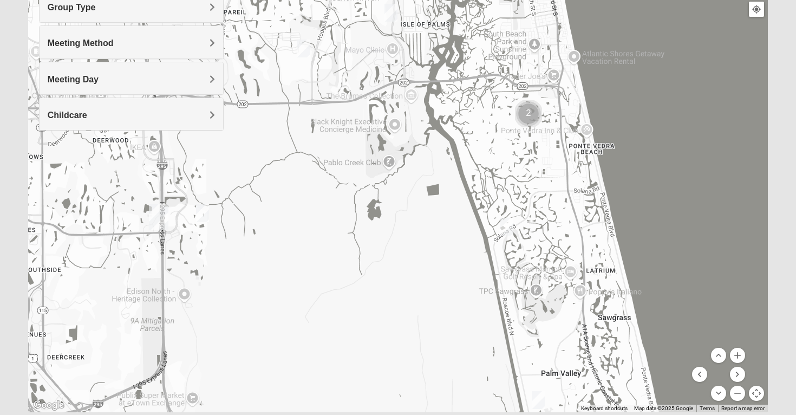
drag, startPoint x: 349, startPoint y: 315, endPoint x: 498, endPoint y: 287, distance: 152.0
click at [498, 287] on div at bounding box center [398, 195] width 740 height 433
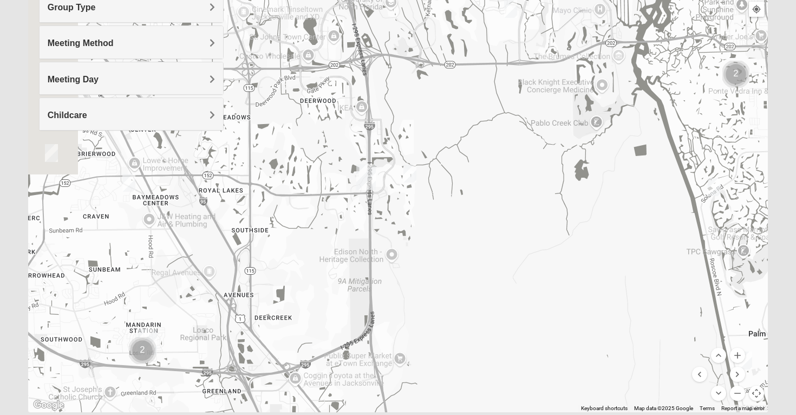
drag, startPoint x: 418, startPoint y: 310, endPoint x: 542, endPoint y: 287, distance: 126.2
click at [542, 287] on div at bounding box center [398, 195] width 740 height 433
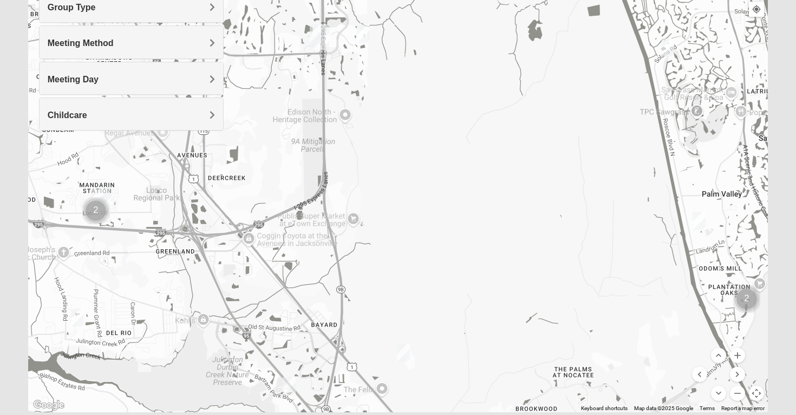
drag, startPoint x: 542, startPoint y: 287, endPoint x: 484, endPoint y: 142, distance: 155.1
click at [484, 142] on div at bounding box center [398, 195] width 740 height 433
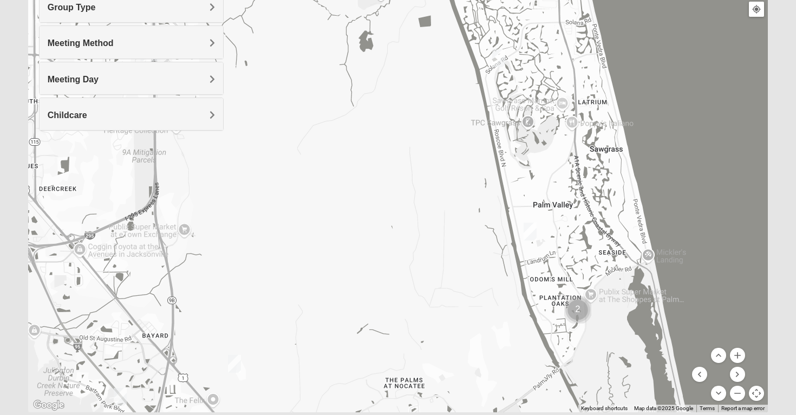
drag, startPoint x: 561, startPoint y: 207, endPoint x: 388, endPoint y: 217, distance: 173.1
click at [388, 218] on div at bounding box center [398, 195] width 740 height 433
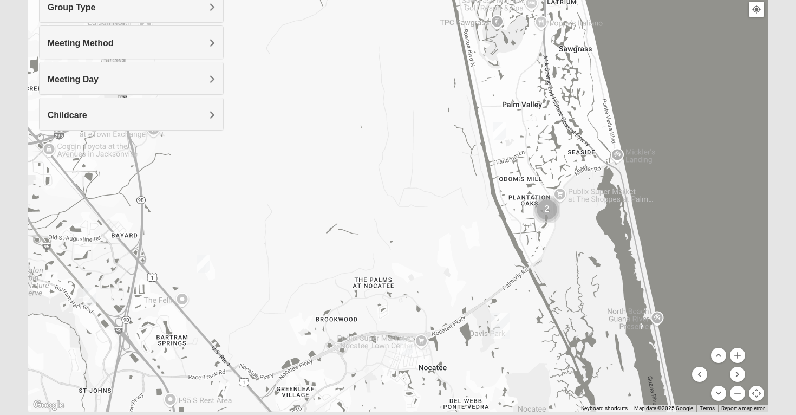
drag, startPoint x: 509, startPoint y: 316, endPoint x: 476, endPoint y: 211, distance: 109.6
click at [476, 211] on div at bounding box center [398, 195] width 740 height 433
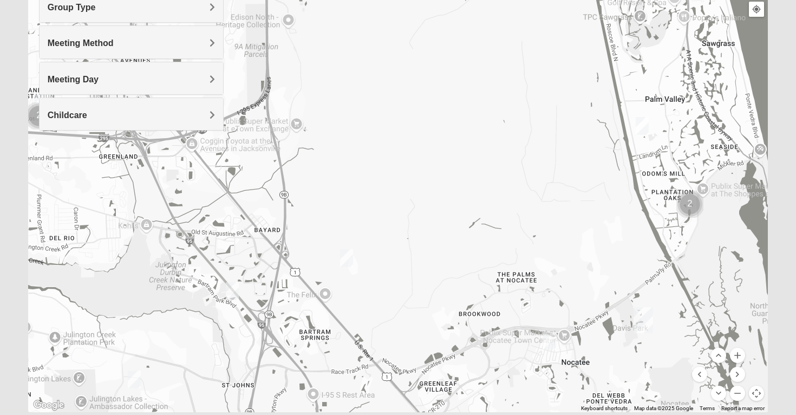
drag, startPoint x: 257, startPoint y: 289, endPoint x: 439, endPoint y: 271, distance: 182.3
click at [439, 271] on div at bounding box center [398, 195] width 740 height 433
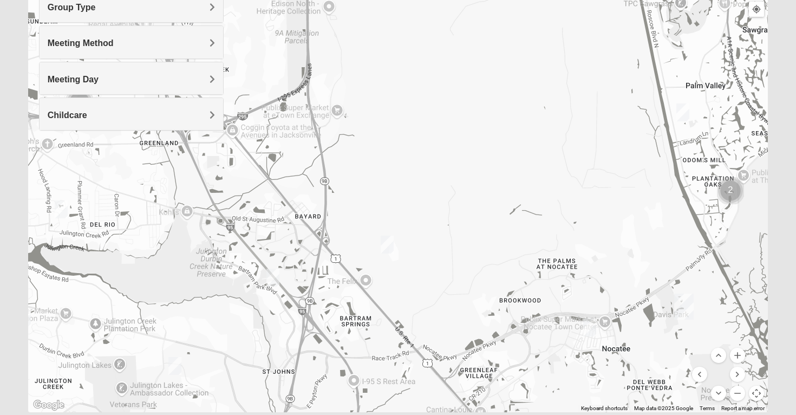
click at [177, 364] on img "Mixed Chung 32259" at bounding box center [174, 366] width 13 height 18
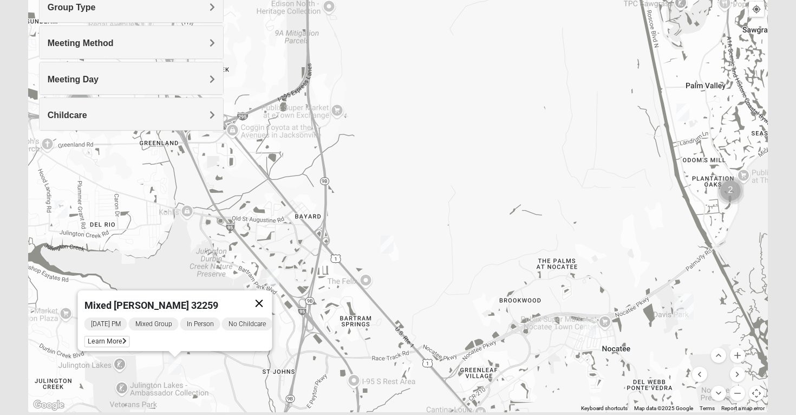
click at [265, 296] on button "Close" at bounding box center [259, 303] width 26 height 26
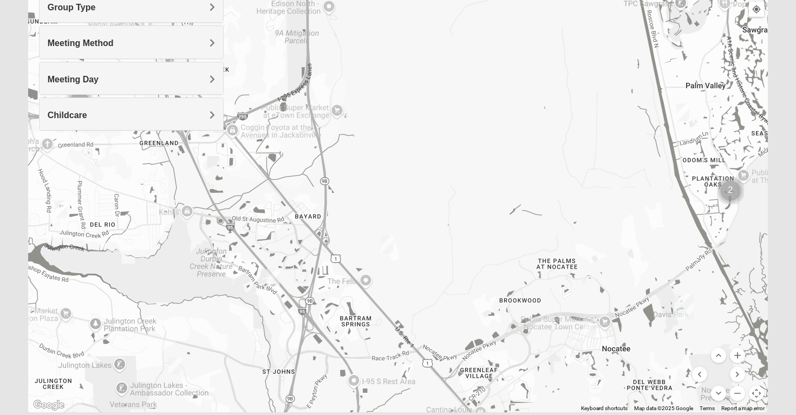
click at [278, 273] on img "Online Mixed Krause/Chasten 32258" at bounding box center [272, 278] width 13 height 18
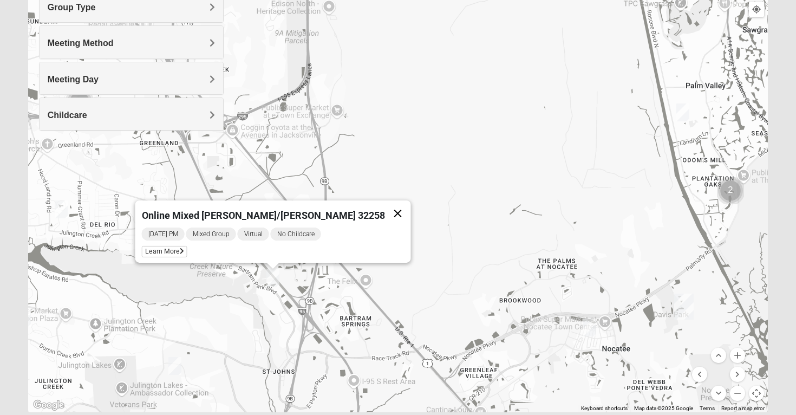
click at [385, 208] on button "Close" at bounding box center [398, 213] width 26 height 26
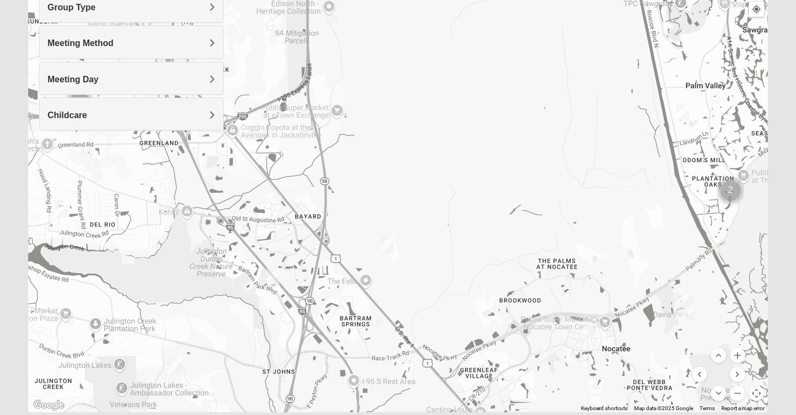
click at [387, 245] on img "Mixed Remley 32081" at bounding box center [387, 245] width 13 height 18
click at [315, 217] on span "Learn More" at bounding box center [319, 219] width 45 height 11
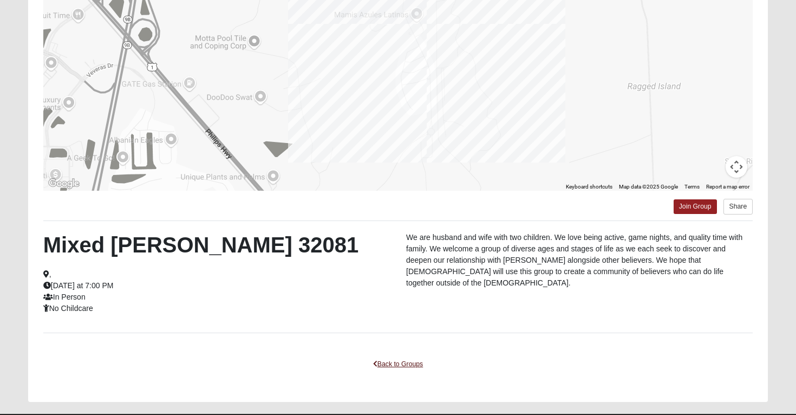
click at [396, 361] on link "Back to Groups" at bounding box center [398, 364] width 64 height 17
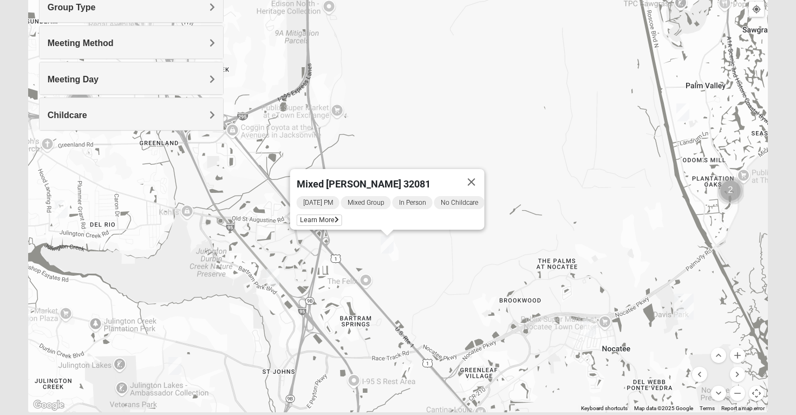
click at [276, 278] on img "Online Mixed Krause/Chasten 32258" at bounding box center [272, 278] width 13 height 18
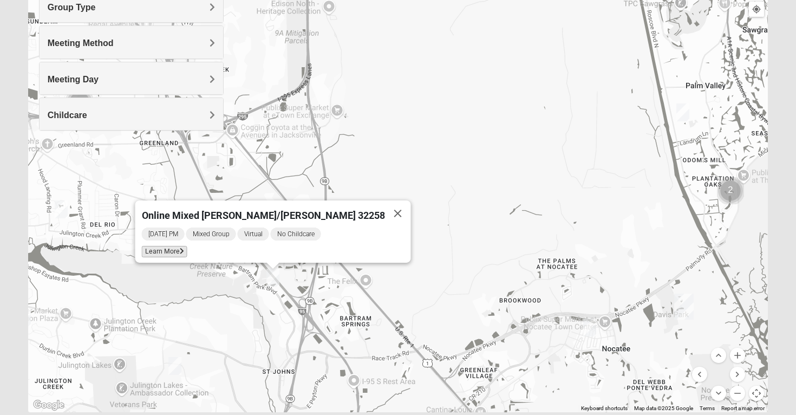
click at [187, 246] on span "Learn More" at bounding box center [164, 251] width 45 height 11
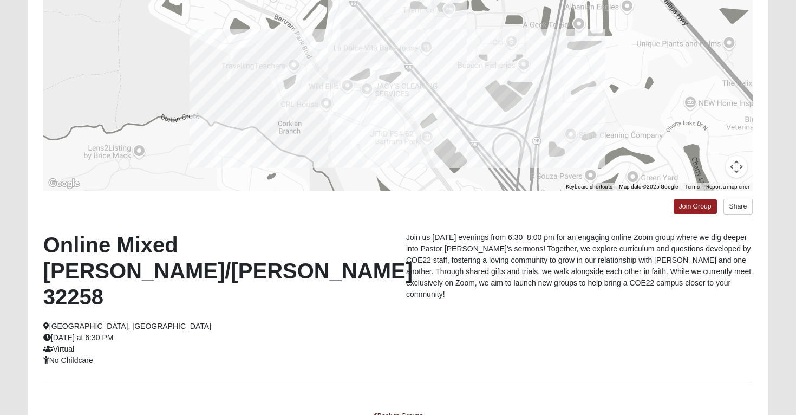
click at [402, 408] on link "Back to Groups" at bounding box center [398, 416] width 64 height 17
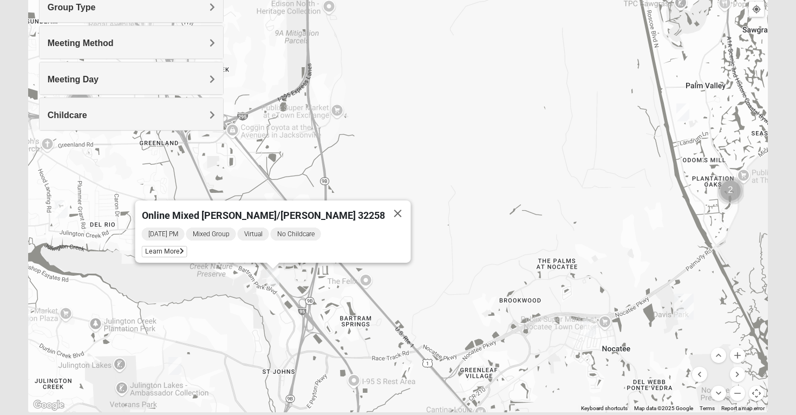
click at [172, 42] on h4 "Meeting Method" at bounding box center [132, 43] width 168 height 10
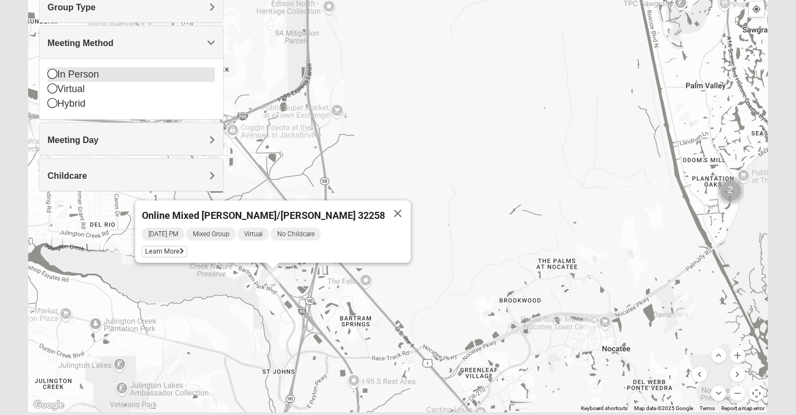
click at [50, 73] on icon at bounding box center [53, 74] width 10 height 10
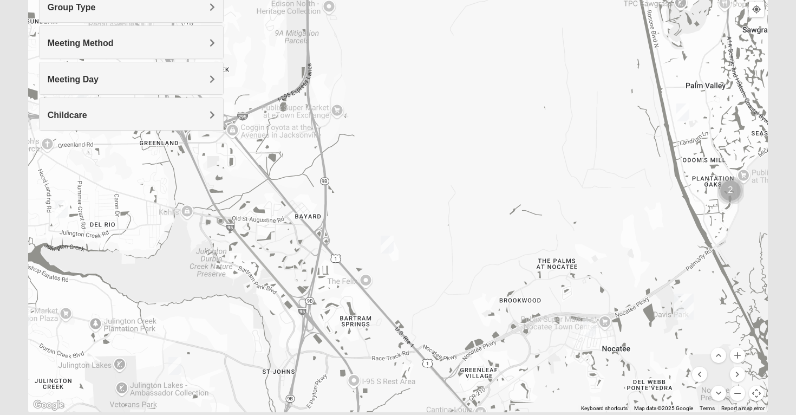
click at [740, 395] on button "Zoom out" at bounding box center [737, 393] width 15 height 15
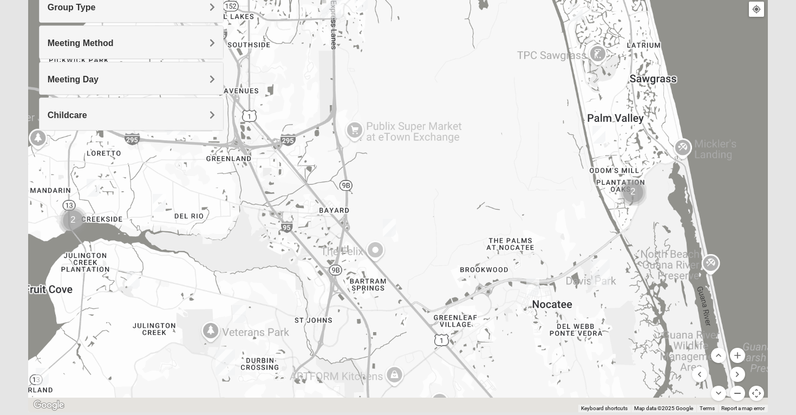
click at [740, 395] on button "Zoom out" at bounding box center [737, 393] width 15 height 15
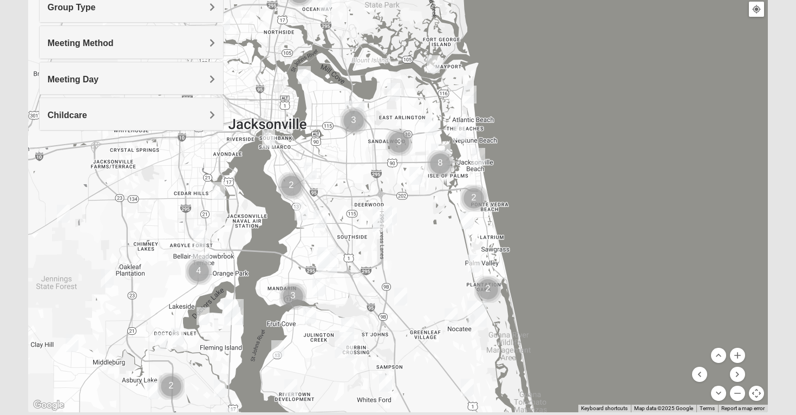
drag, startPoint x: 421, startPoint y: 125, endPoint x: 428, endPoint y: 223, distance: 98.3
click at [428, 224] on div at bounding box center [398, 195] width 740 height 433
click at [735, 354] on button "Zoom in" at bounding box center [737, 355] width 15 height 15
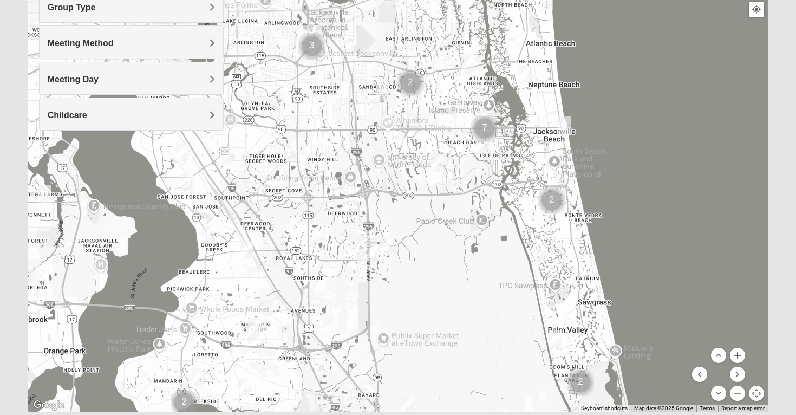
click at [735, 354] on button "Zoom in" at bounding box center [737, 355] width 15 height 15
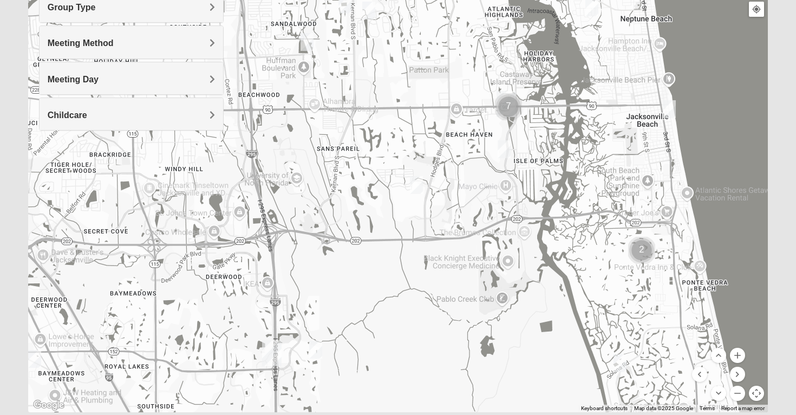
drag, startPoint x: 548, startPoint y: 202, endPoint x: 484, endPoint y: 246, distance: 77.5
click at [484, 246] on div at bounding box center [398, 195] width 740 height 433
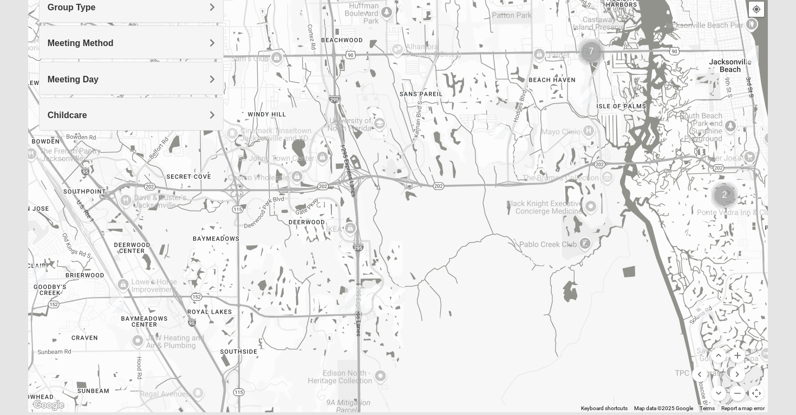
drag, startPoint x: 419, startPoint y: 242, endPoint x: 654, endPoint y: 95, distance: 277.1
click at [653, 95] on div at bounding box center [398, 195] width 740 height 433
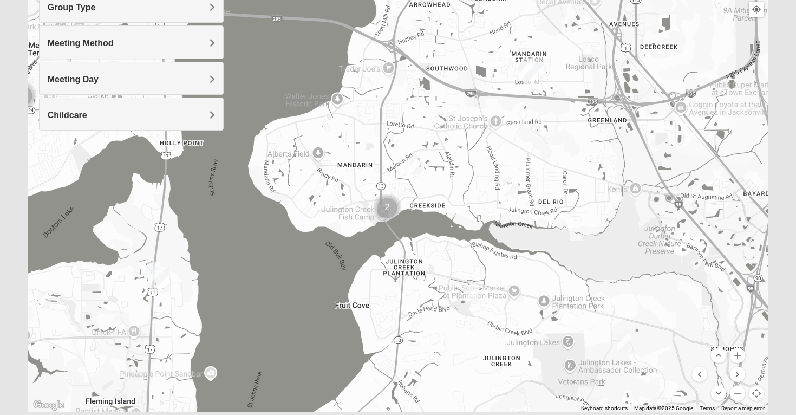
drag, startPoint x: 386, startPoint y: 281, endPoint x: 457, endPoint y: 84, distance: 208.5
click at [457, 84] on div at bounding box center [398, 195] width 740 height 433
